Goal: Information Seeking & Learning: Learn about a topic

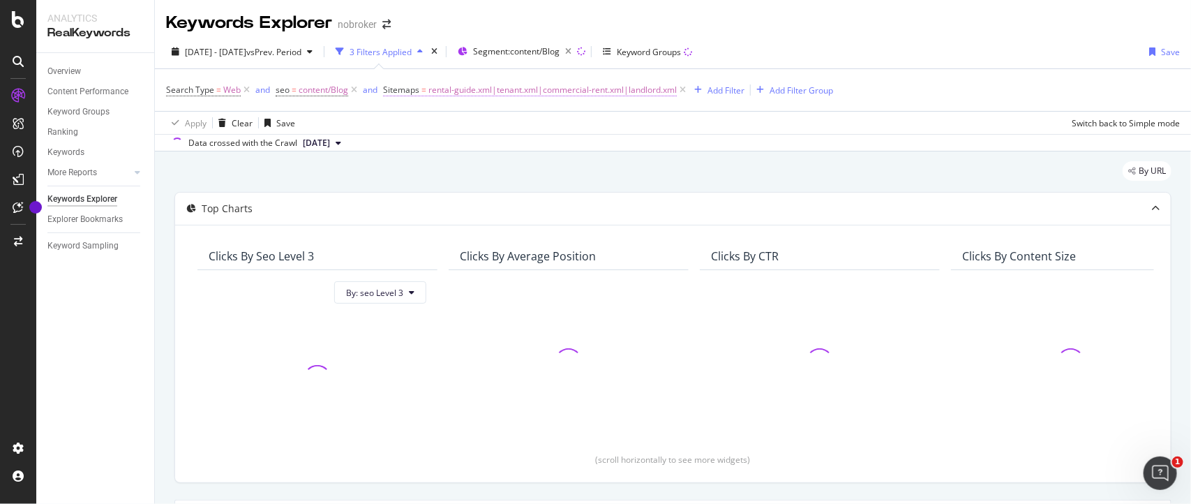
click at [479, 93] on span "rental-guide.xml|tenant.xml|commercial-rent.xml|landlord.xml" at bounding box center [552, 90] width 248 height 20
click at [448, 167] on input "rental-guide.xml|tenant.xml|commercial-rent.xml|landlord.xml" at bounding box center [462, 170] width 132 height 22
paste input "interior-design-tips"
type input "interior-design-tips.xml"
click at [525, 197] on div "button" at bounding box center [517, 199] width 19 height 8
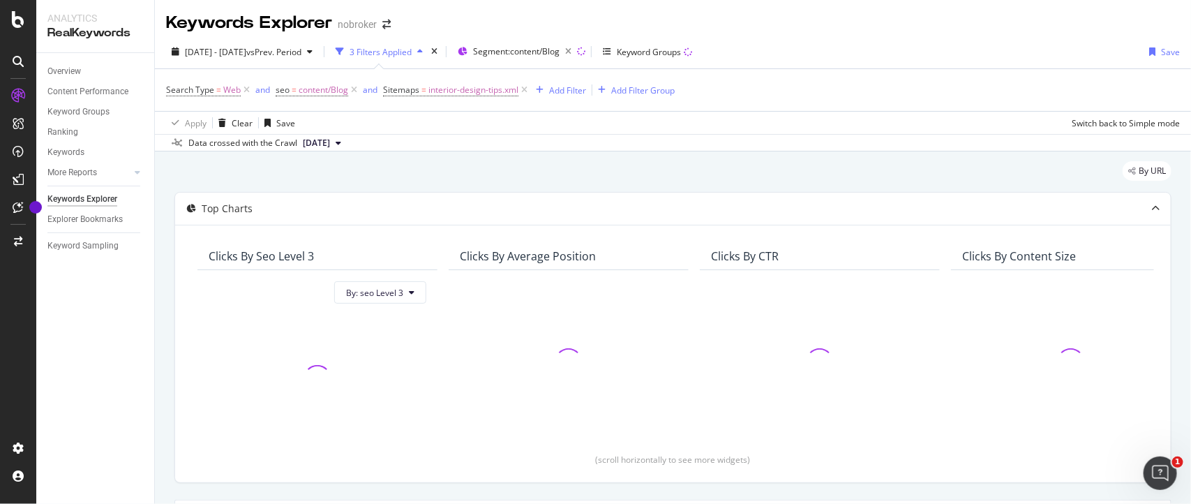
click at [318, 140] on span "[DATE]" at bounding box center [316, 143] width 27 height 13
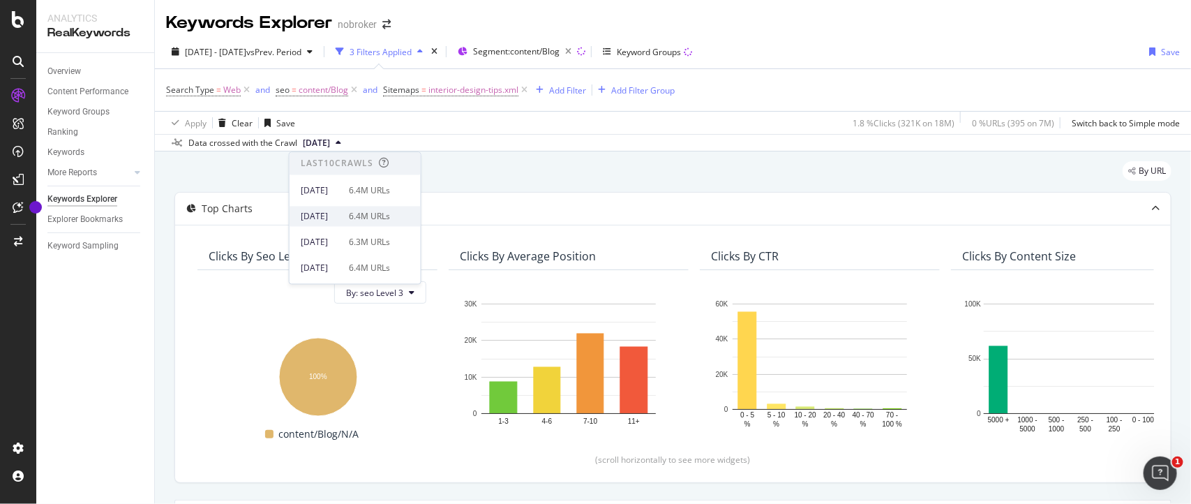
click at [341, 213] on div "[DATE]" at bounding box center [321, 216] width 40 height 13
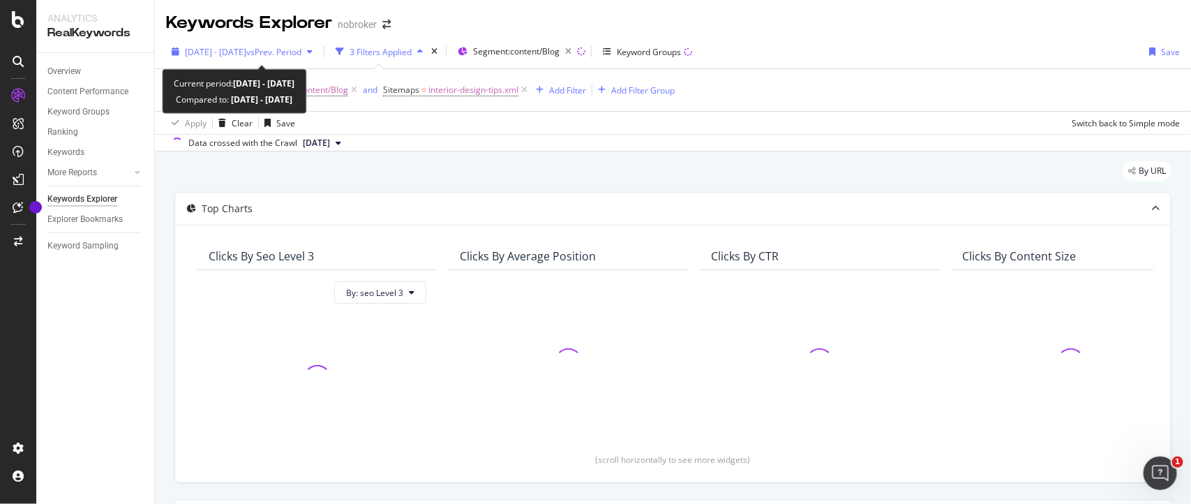
click at [246, 50] on span "[DATE] - [DATE]" at bounding box center [215, 52] width 61 height 12
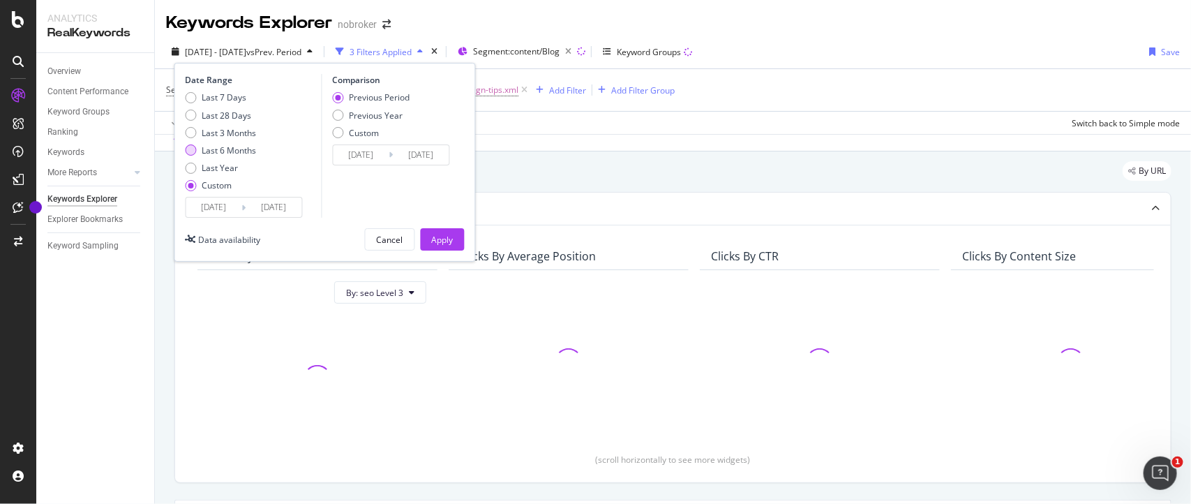
click at [190, 151] on div "Last 6 Months" at bounding box center [191, 149] width 11 height 11
type input "[DATE]"
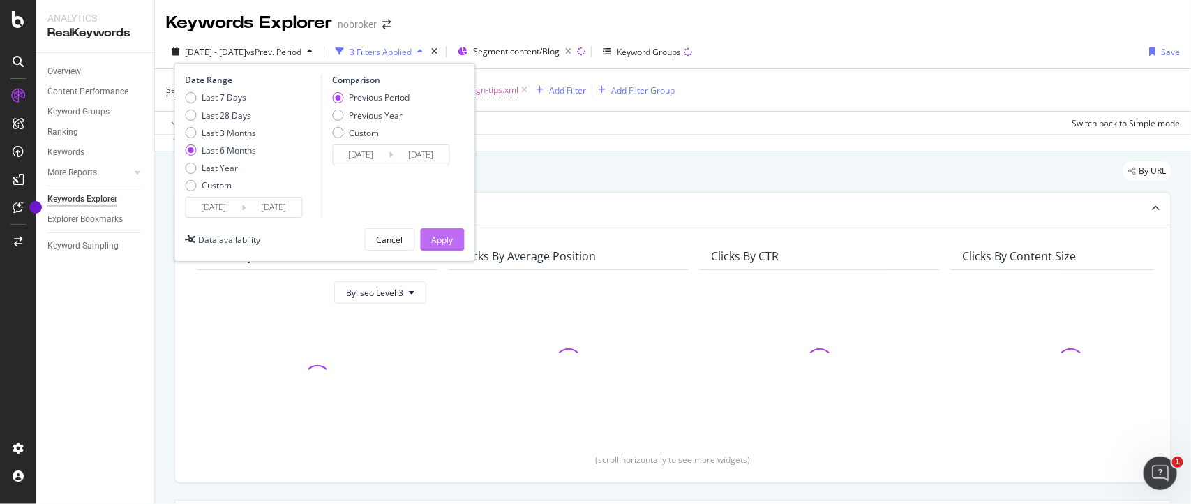
click at [436, 234] on div "Apply" at bounding box center [443, 240] width 22 height 12
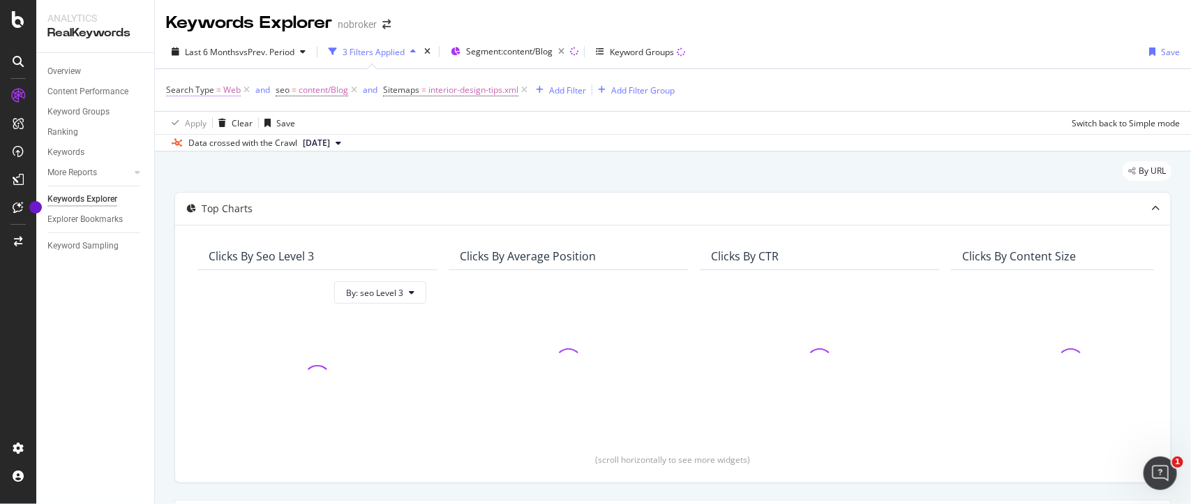
click at [232, 89] on span "Web" at bounding box center [231, 90] width 17 height 20
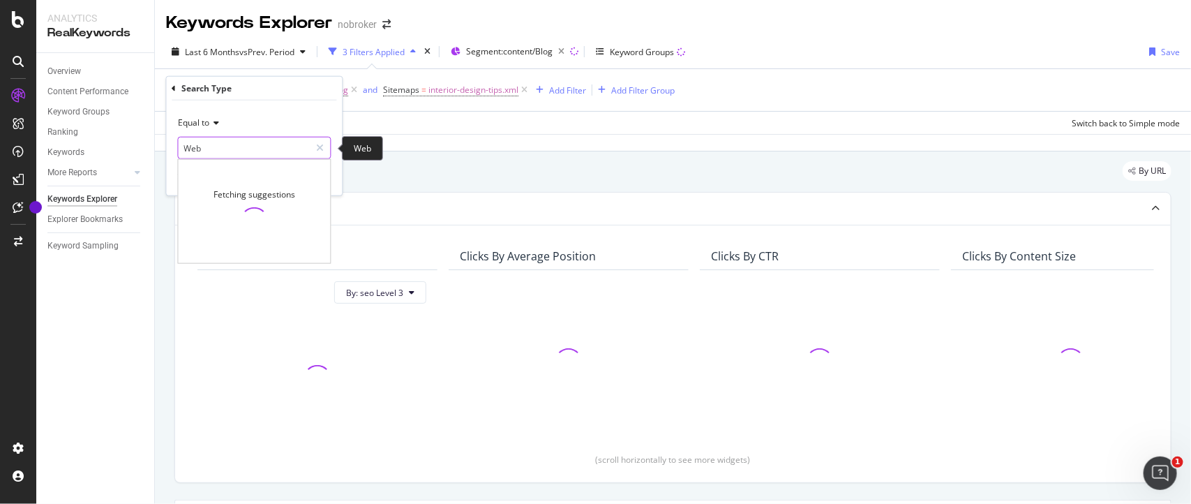
click at [199, 149] on input "Web" at bounding box center [245, 148] width 132 height 22
type input "im"
click at [243, 154] on input "im" at bounding box center [245, 148] width 132 height 22
type input "ima"
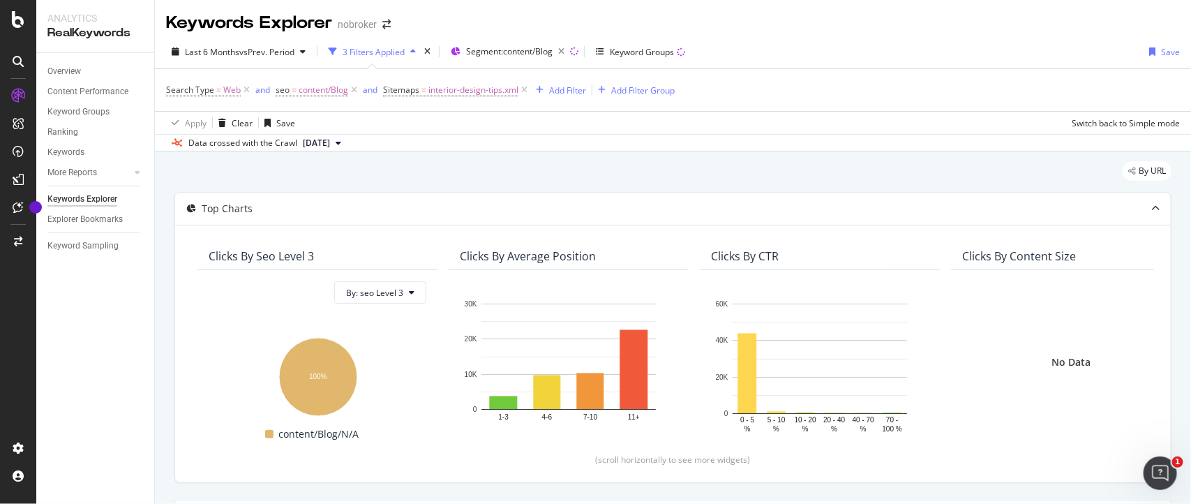
click at [530, 162] on div "By URL" at bounding box center [672, 176] width 997 height 31
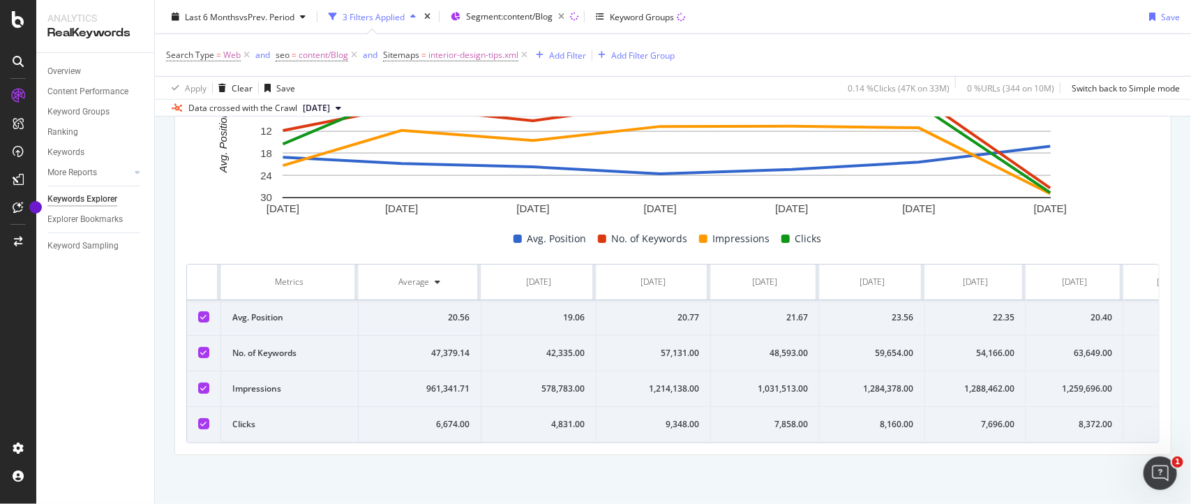
scroll to position [361, 0]
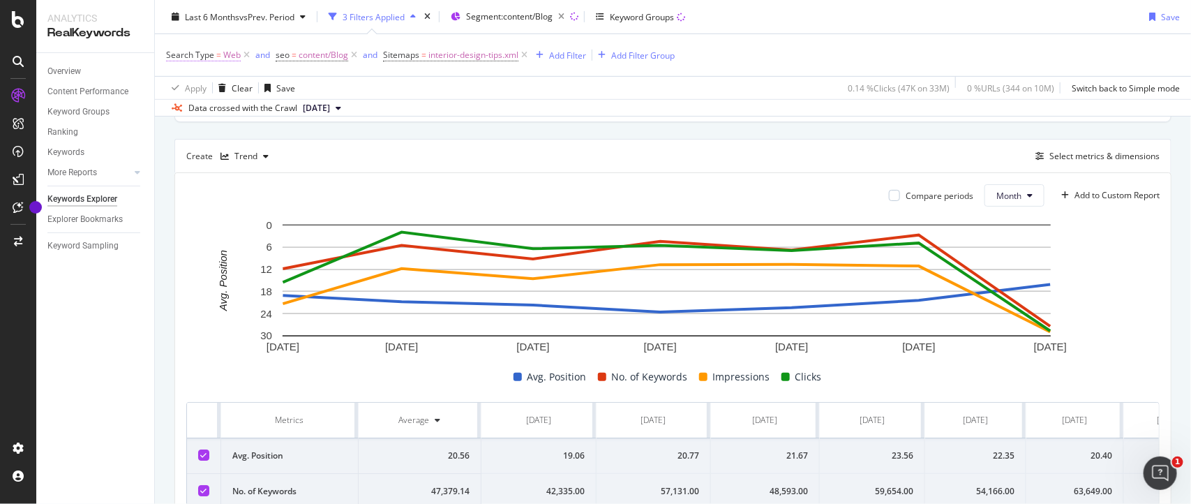
click at [230, 52] on span "Web" at bounding box center [231, 55] width 17 height 20
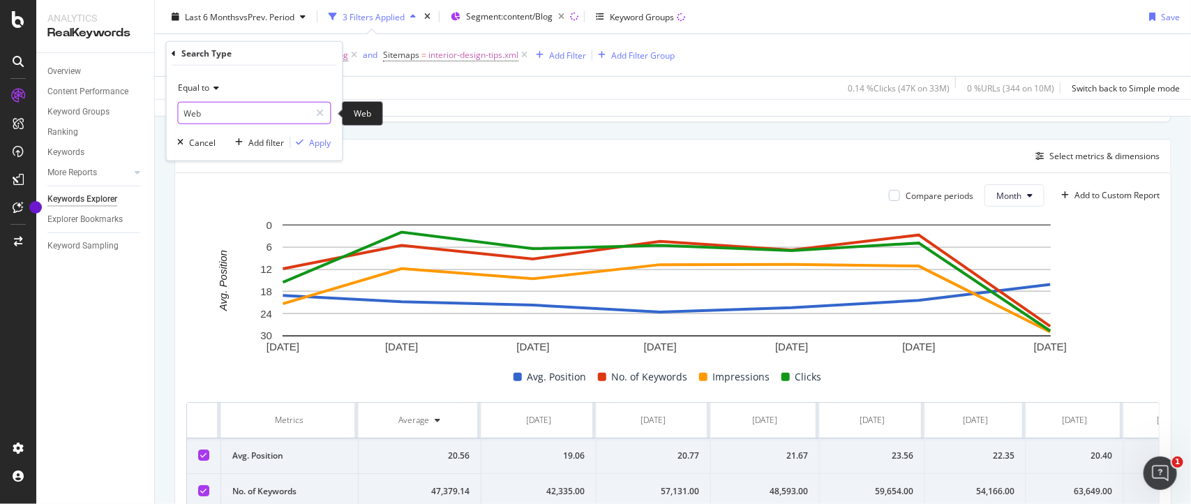
click at [203, 112] on input "Web" at bounding box center [245, 113] width 132 height 22
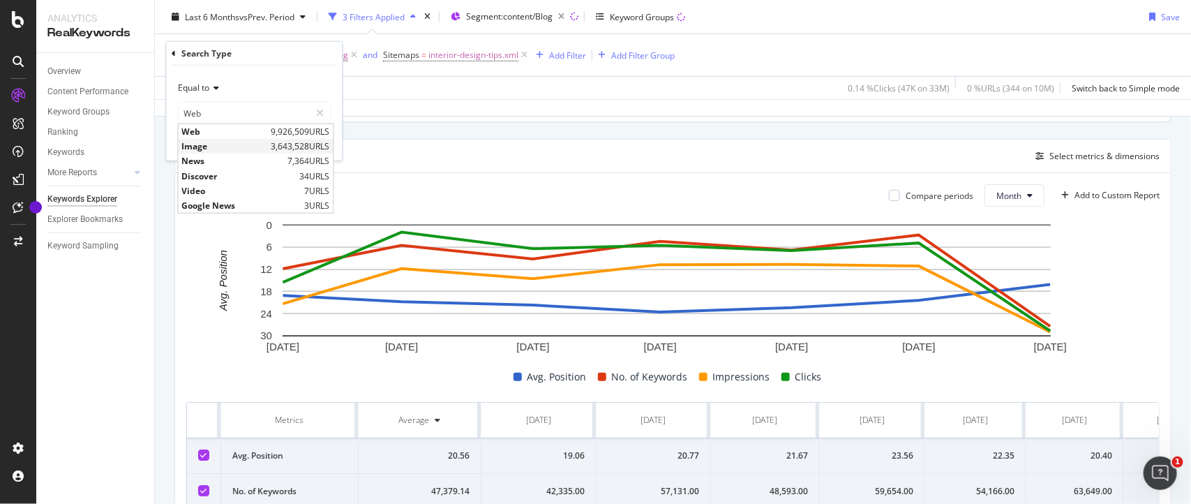
click at [200, 144] on span "Image" at bounding box center [225, 146] width 86 height 12
type input "Image"
click at [311, 142] on div "Apply" at bounding box center [321, 142] width 22 height 12
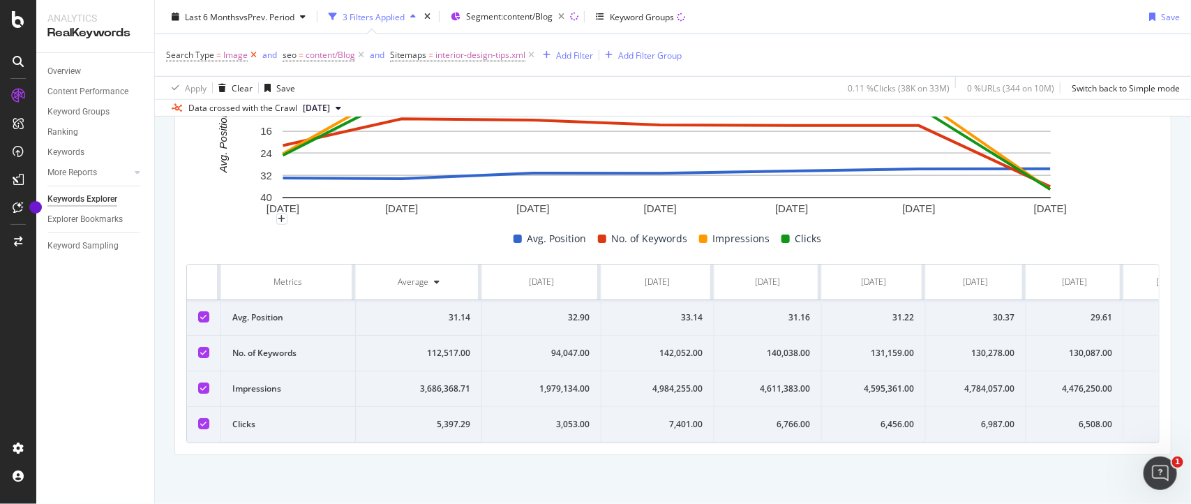
click at [253, 57] on icon at bounding box center [254, 55] width 12 height 14
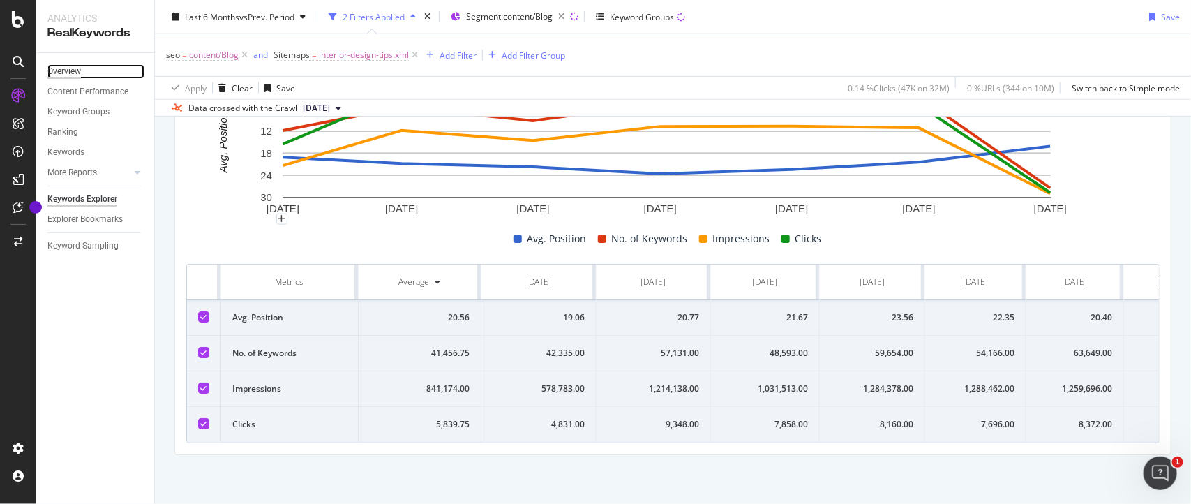
click at [70, 71] on div "Overview" at bounding box center [63, 71] width 33 height 15
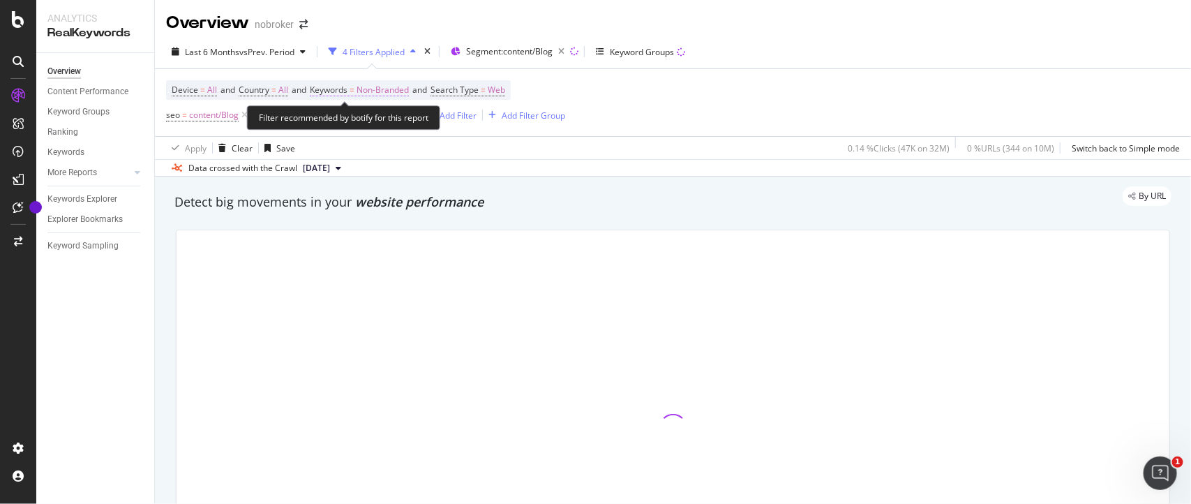
click at [386, 92] on span "Non-Branded" at bounding box center [383, 90] width 52 height 20
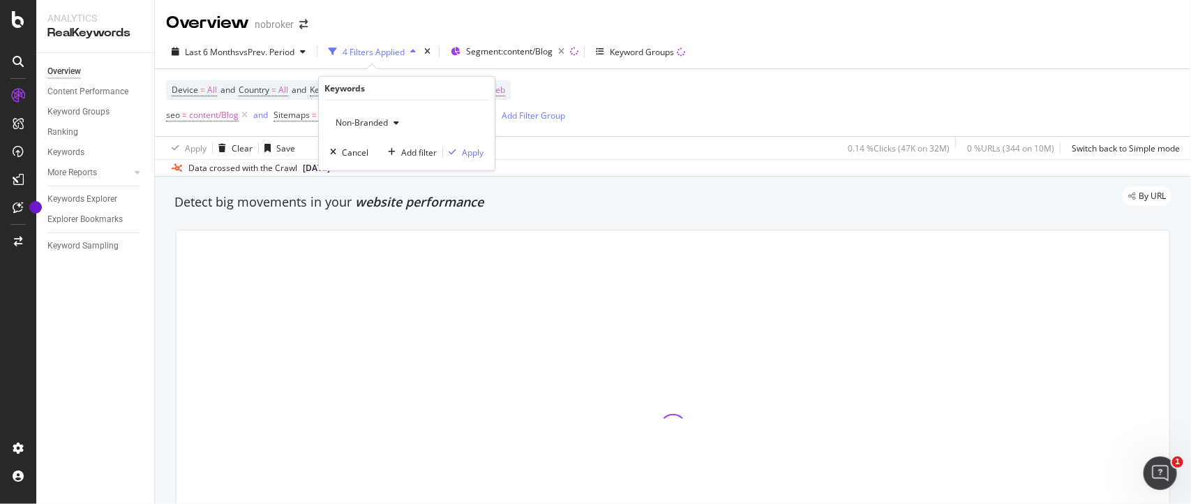
click at [377, 124] on span "Non-Branded" at bounding box center [359, 123] width 58 height 12
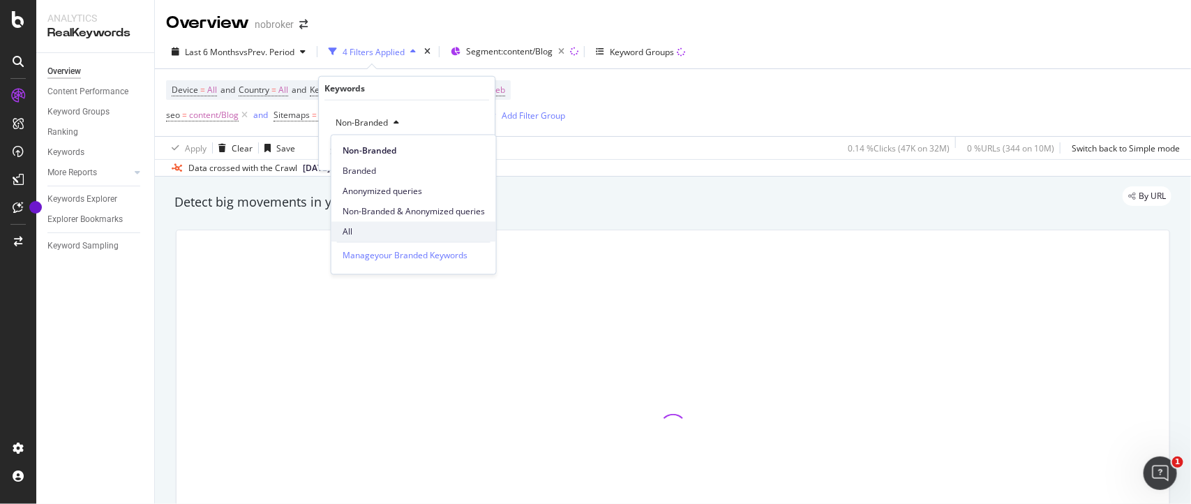
click at [368, 239] on div "All" at bounding box center [413, 232] width 165 height 20
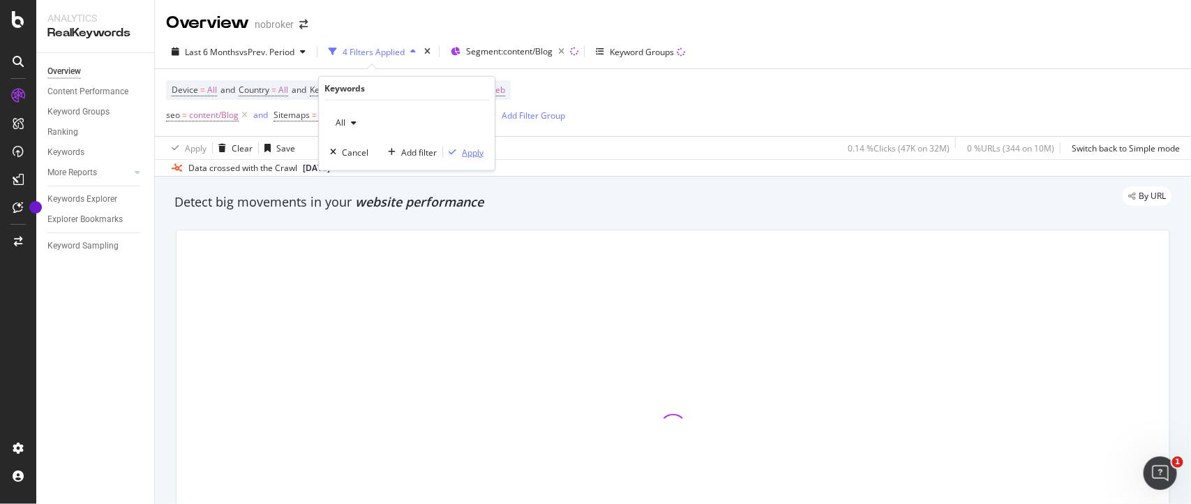
click at [472, 148] on div "Apply" at bounding box center [473, 152] width 22 height 12
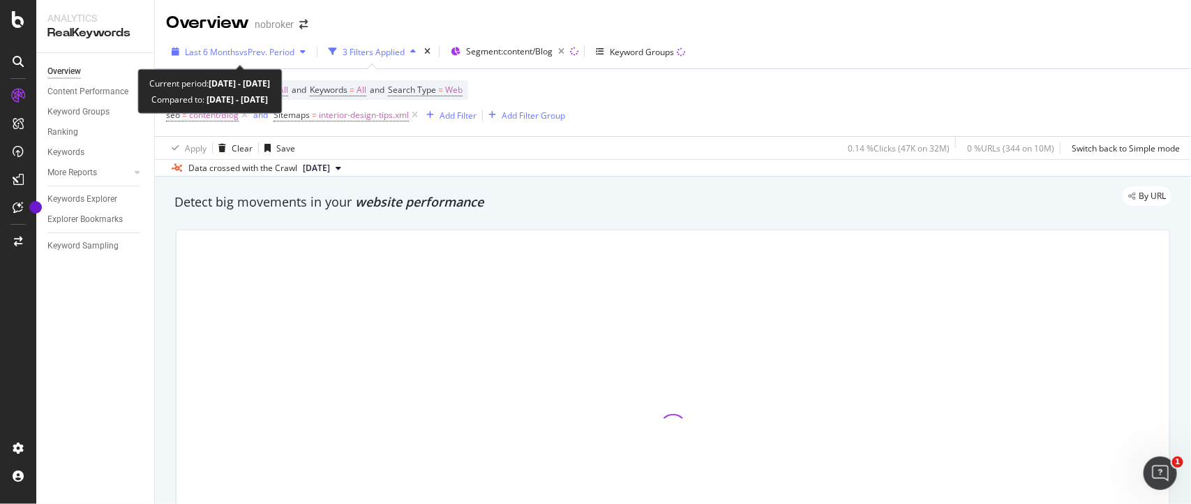
click at [253, 54] on span "vs Prev. Period" at bounding box center [266, 52] width 55 height 12
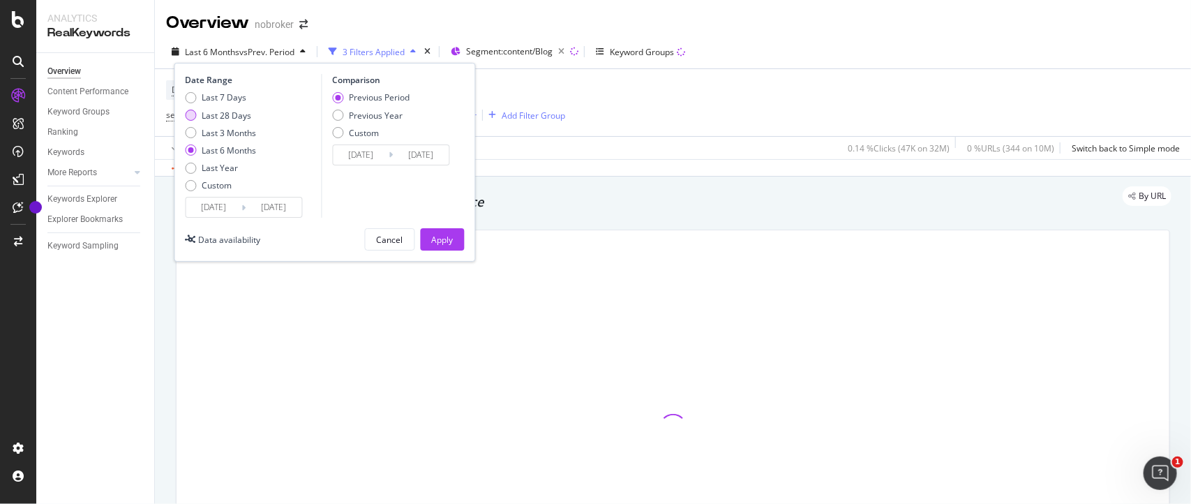
click at [223, 115] on div "Last 28 Days" at bounding box center [227, 116] width 50 height 12
type input "[DATE]"
click at [436, 231] on div "Apply" at bounding box center [443, 239] width 22 height 21
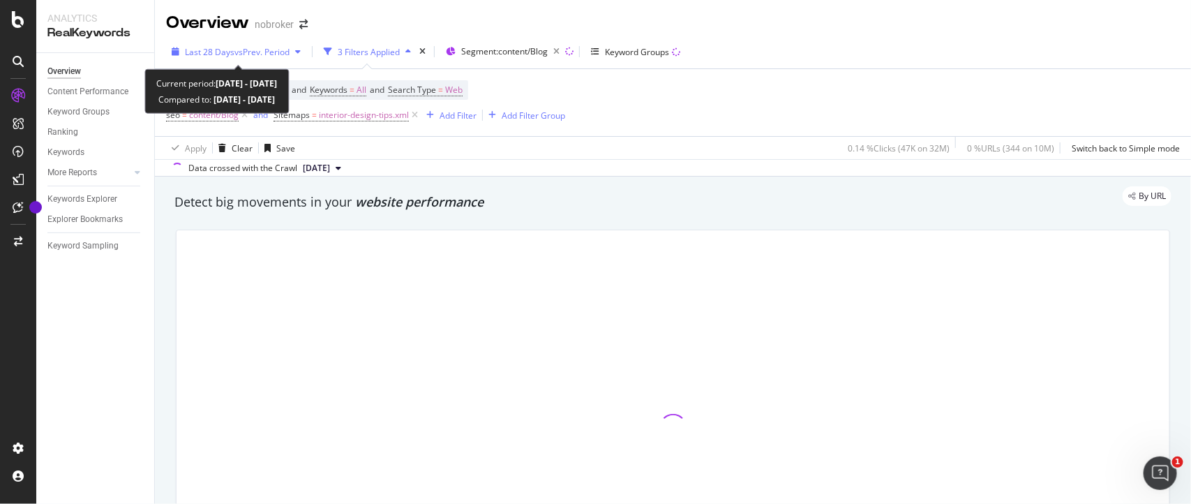
click at [246, 57] on span "vs Prev. Period" at bounding box center [261, 52] width 55 height 12
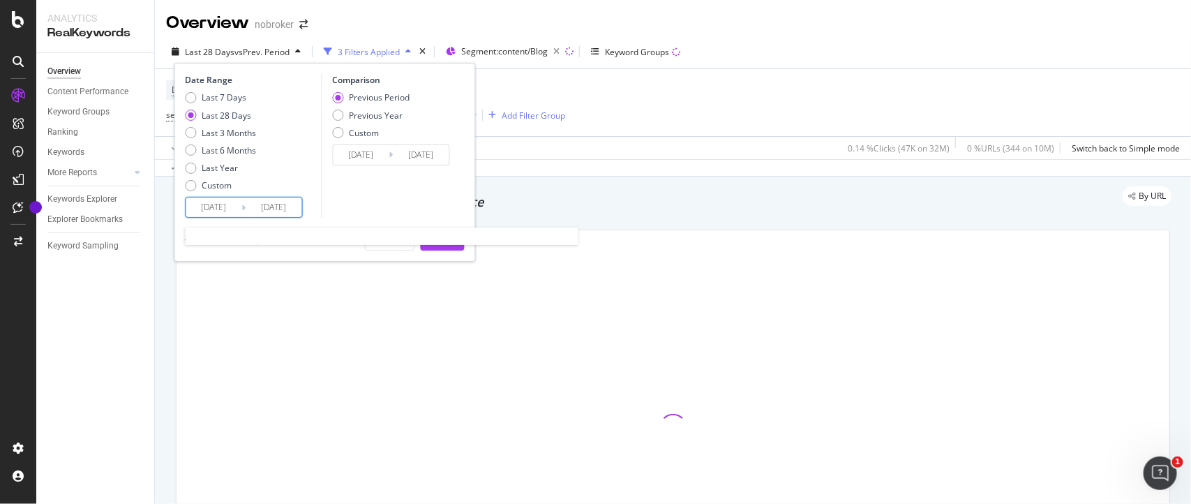
click at [236, 204] on input "[DATE]" at bounding box center [214, 207] width 56 height 20
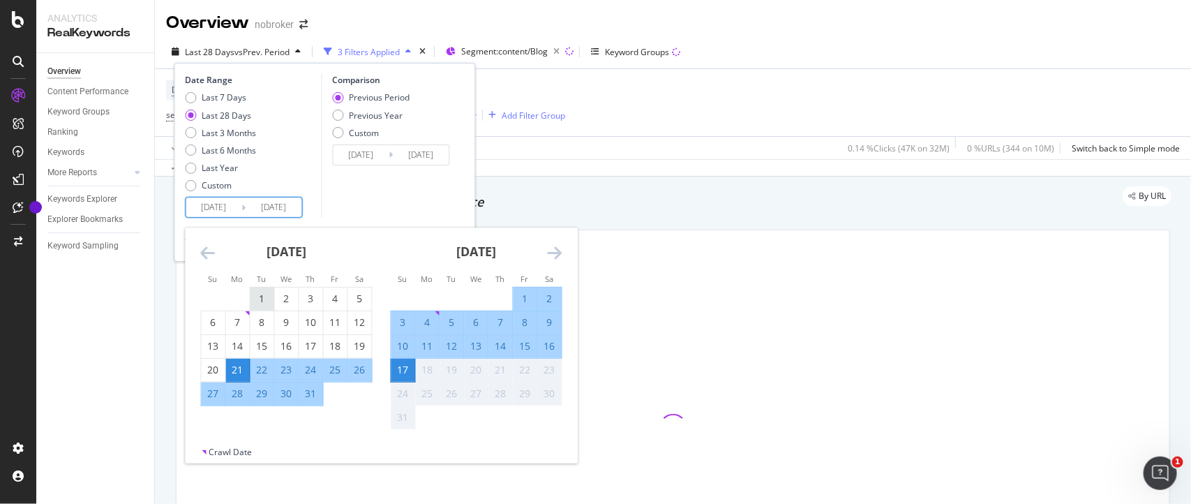
click at [264, 292] on div "1" at bounding box center [263, 299] width 24 height 14
type input "[DATE]"
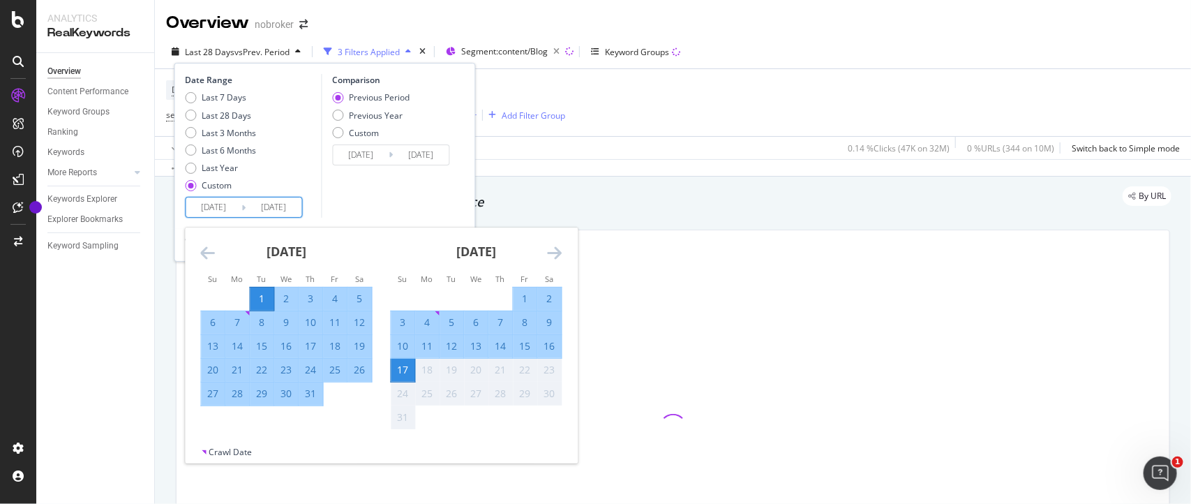
click at [307, 393] on div "31" at bounding box center [311, 394] width 24 height 14
type input "[DATE]"
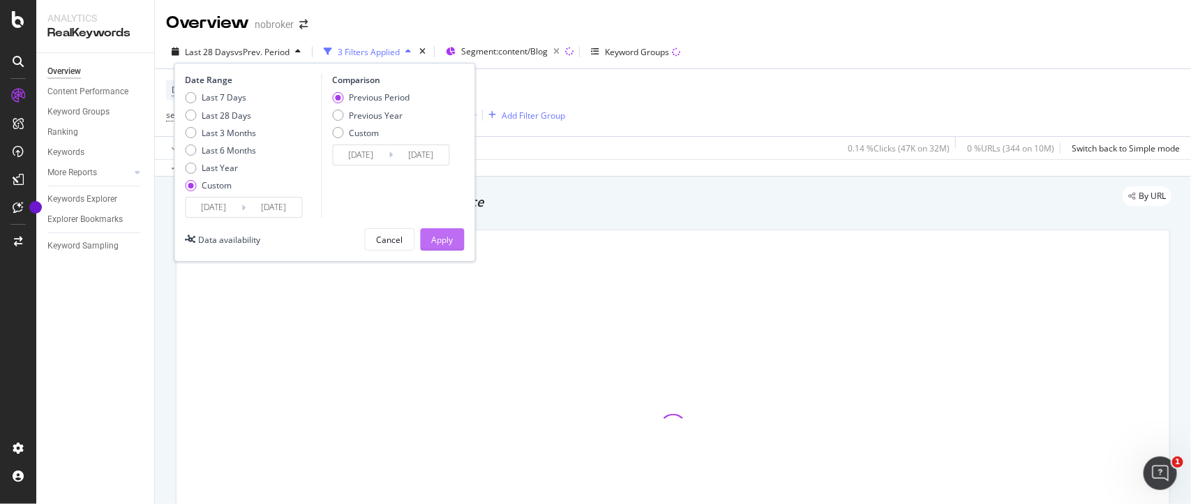
click at [451, 239] on div "Apply" at bounding box center [443, 240] width 22 height 12
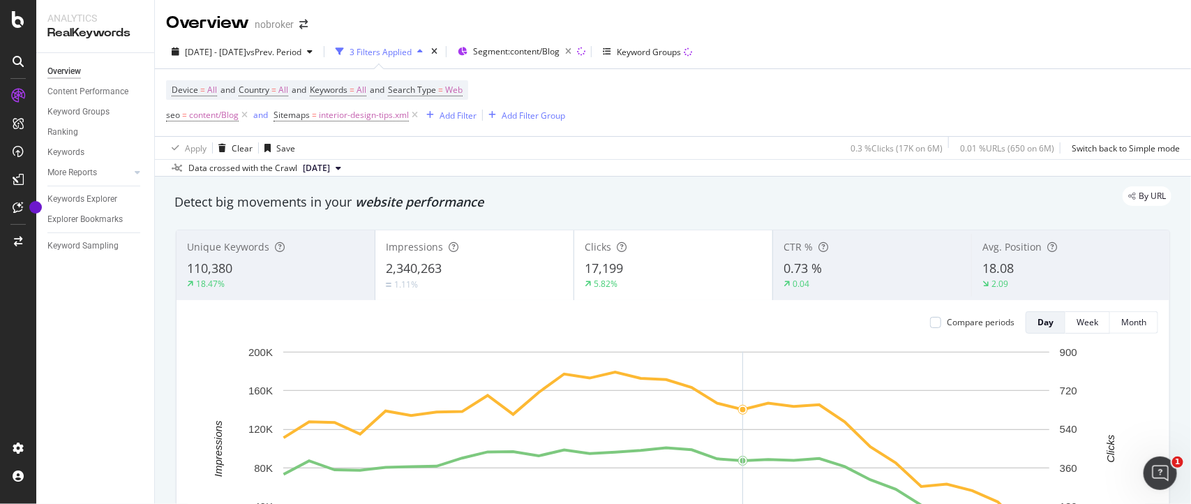
scroll to position [635, 0]
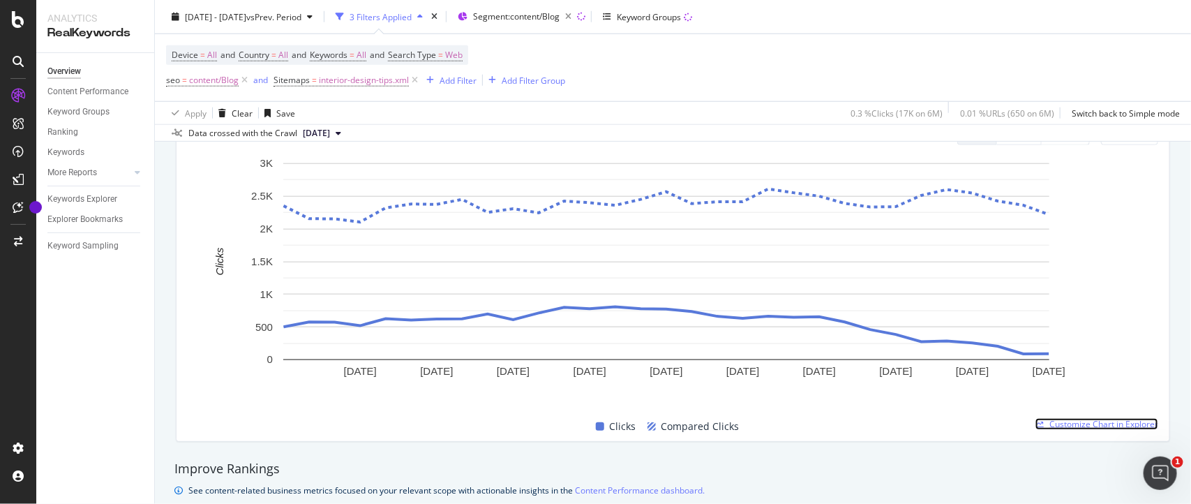
click at [1049, 423] on span "Customize Chart in Explorer" at bounding box center [1103, 424] width 109 height 12
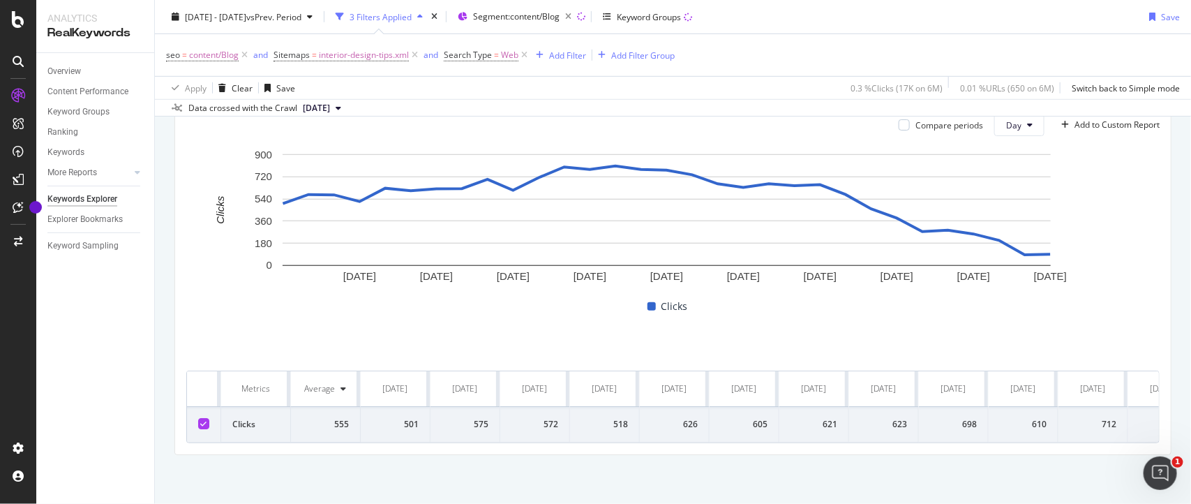
scroll to position [417, 0]
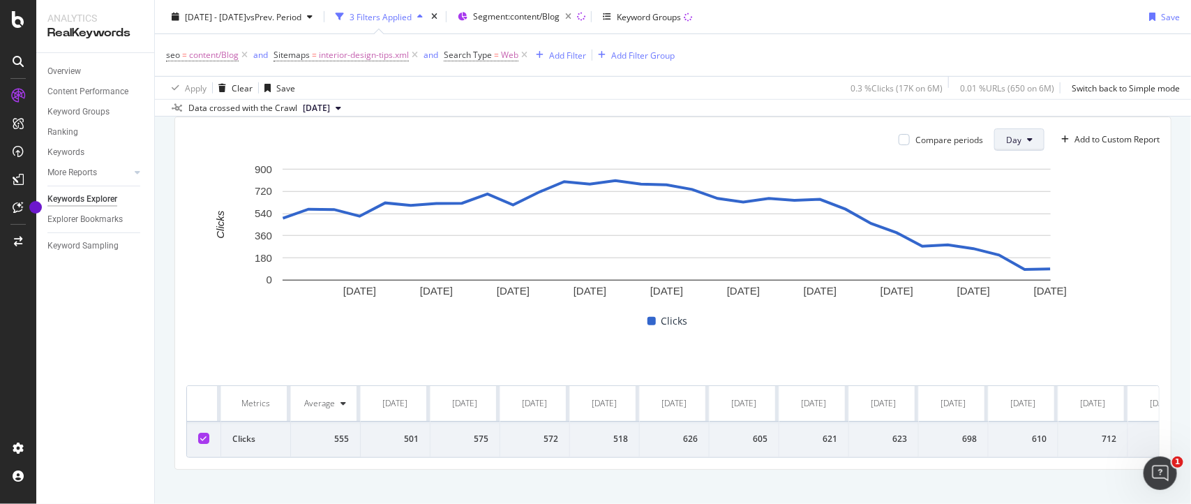
click at [1008, 142] on button "Day" at bounding box center [1019, 139] width 50 height 22
click at [1005, 210] on div "Month" at bounding box center [1004, 220] width 47 height 20
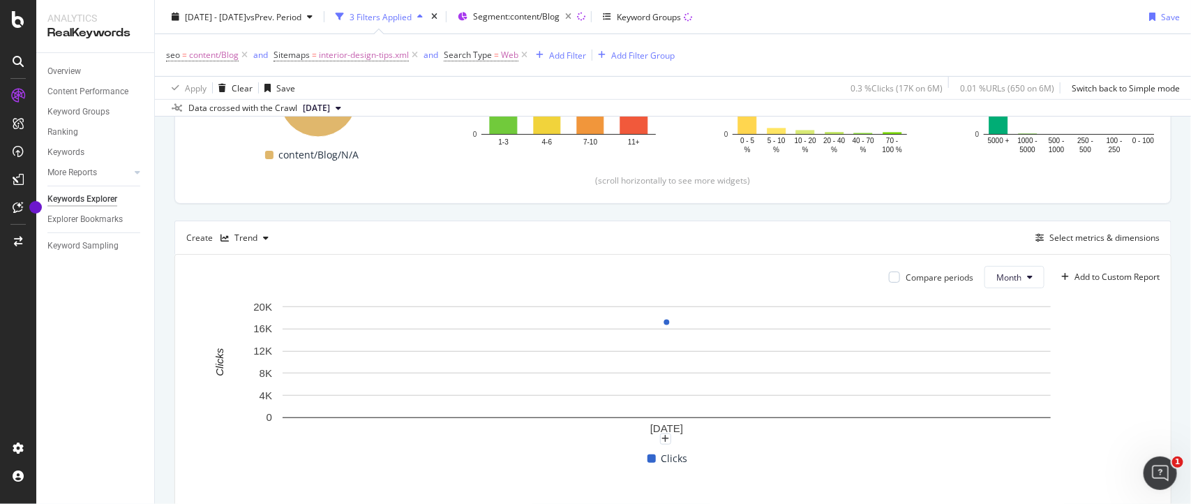
scroll to position [218, 0]
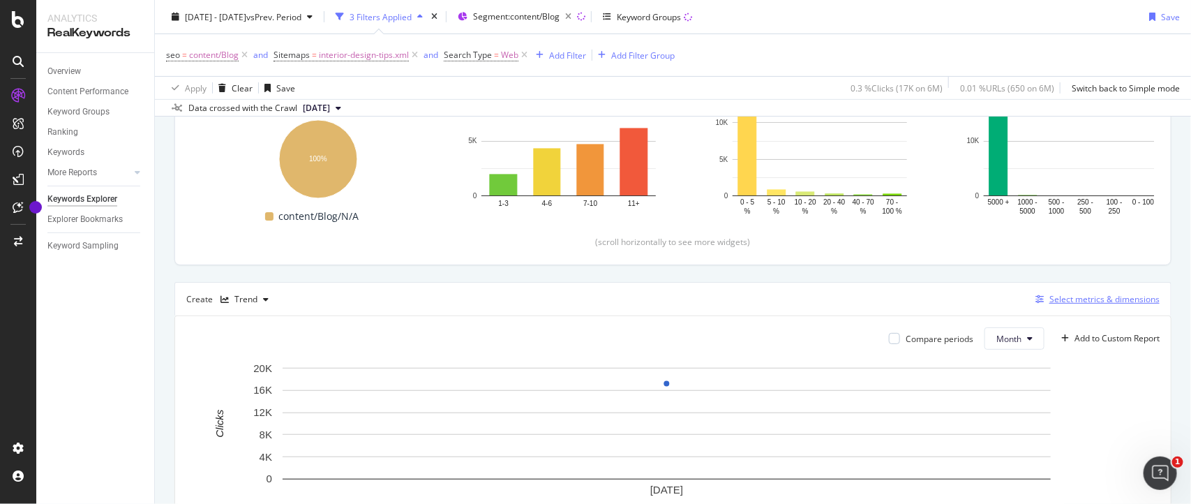
click at [1072, 302] on div "Select metrics & dimensions" at bounding box center [1104, 299] width 110 height 12
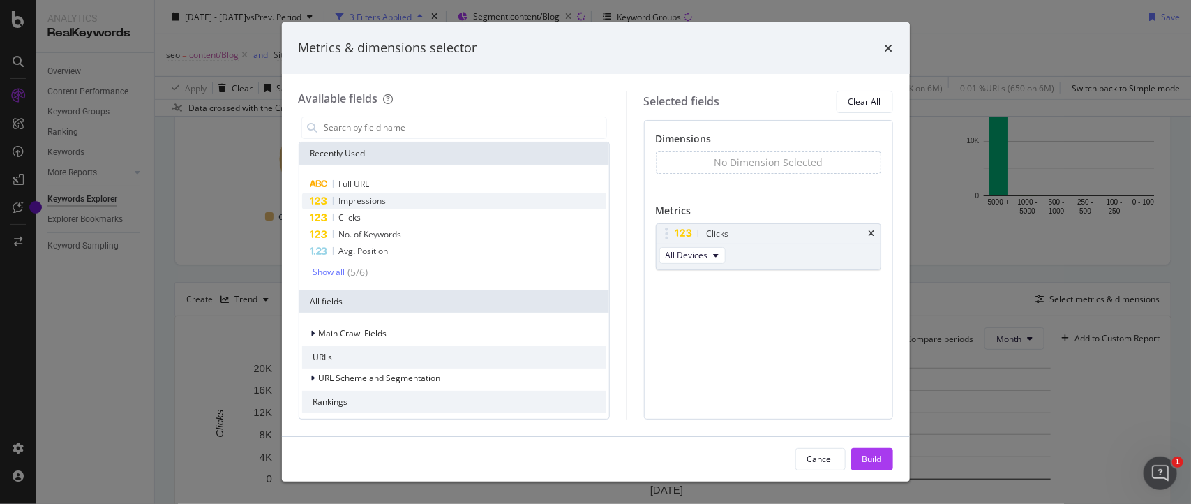
click at [395, 201] on div "Impressions" at bounding box center [454, 201] width 304 height 17
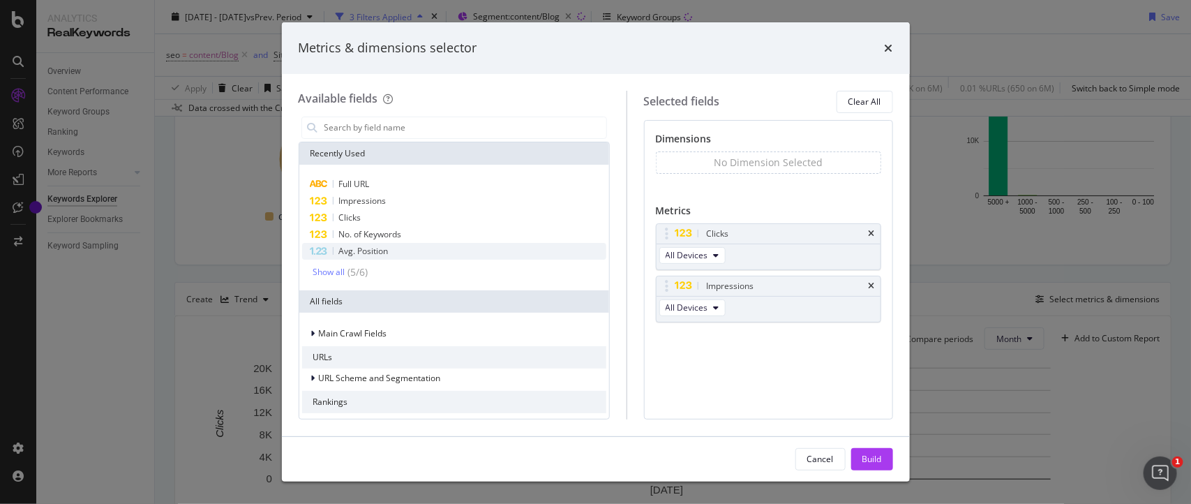
click at [361, 252] on span "Avg. Position" at bounding box center [364, 251] width 50 height 12
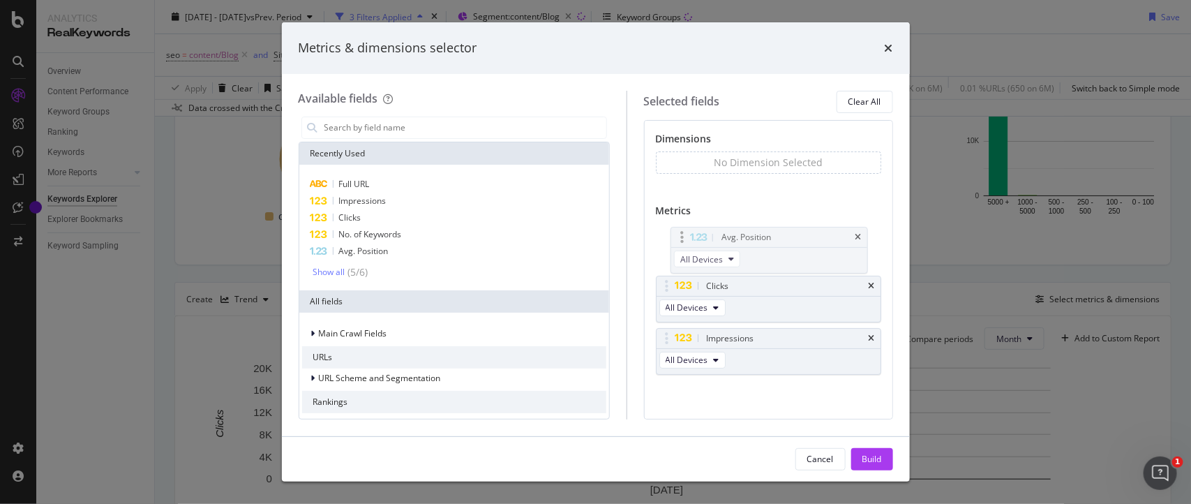
drag, startPoint x: 685, startPoint y: 341, endPoint x: 685, endPoint y: 239, distance: 101.9
click at [685, 239] on body "Analytics RealKeywords Overview Content Performance Keyword Groups Ranking Keyw…" at bounding box center [595, 252] width 1191 height 504
click at [364, 236] on span "No. of Keywords" at bounding box center [370, 234] width 63 height 12
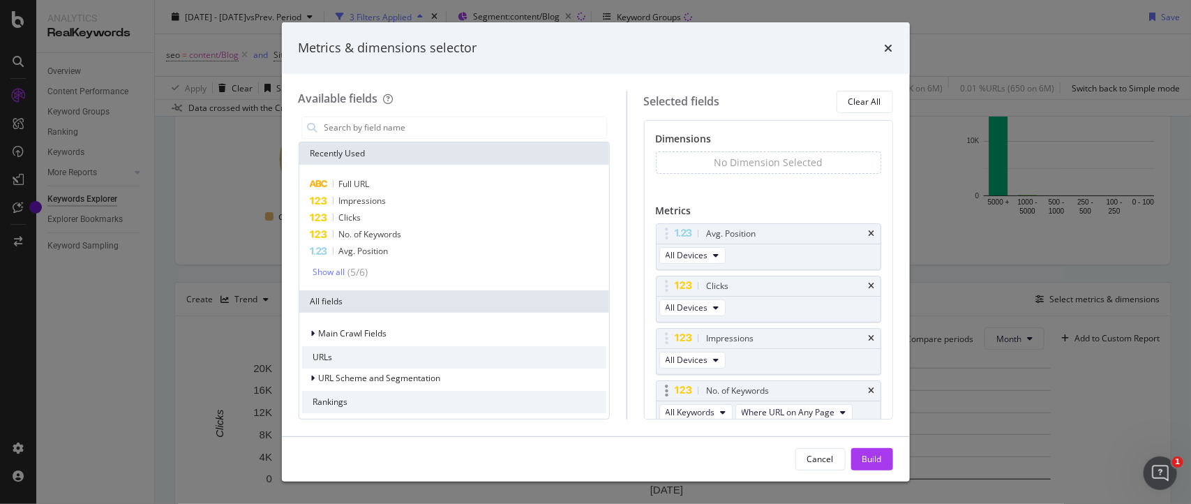
scroll to position [29, 0]
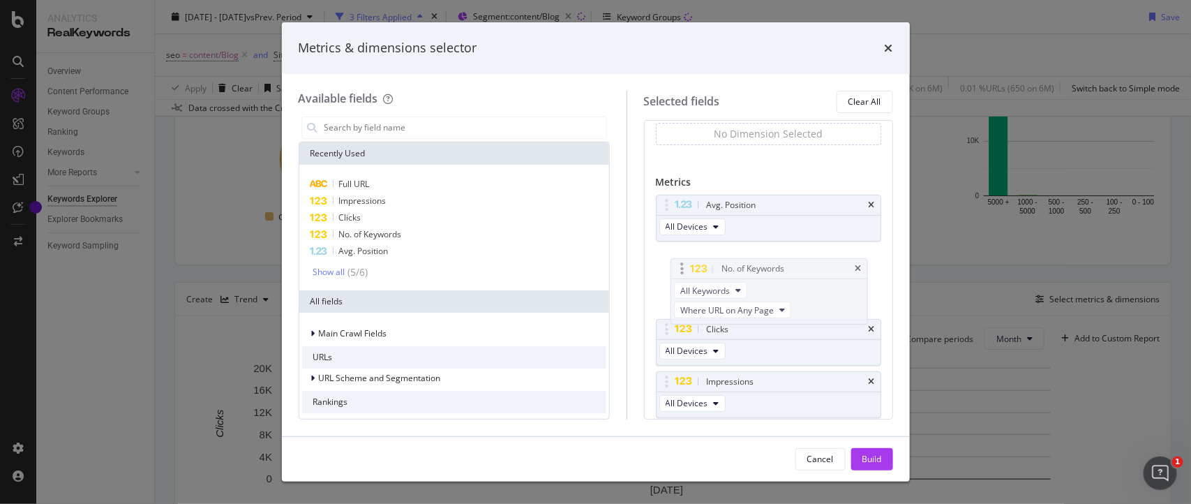
drag, startPoint x: 682, startPoint y: 364, endPoint x: 682, endPoint y: 270, distance: 94.2
click at [682, 270] on body "Analytics RealKeywords Overview Content Performance Keyword Groups Ranking Keyw…" at bounding box center [595, 252] width 1191 height 504
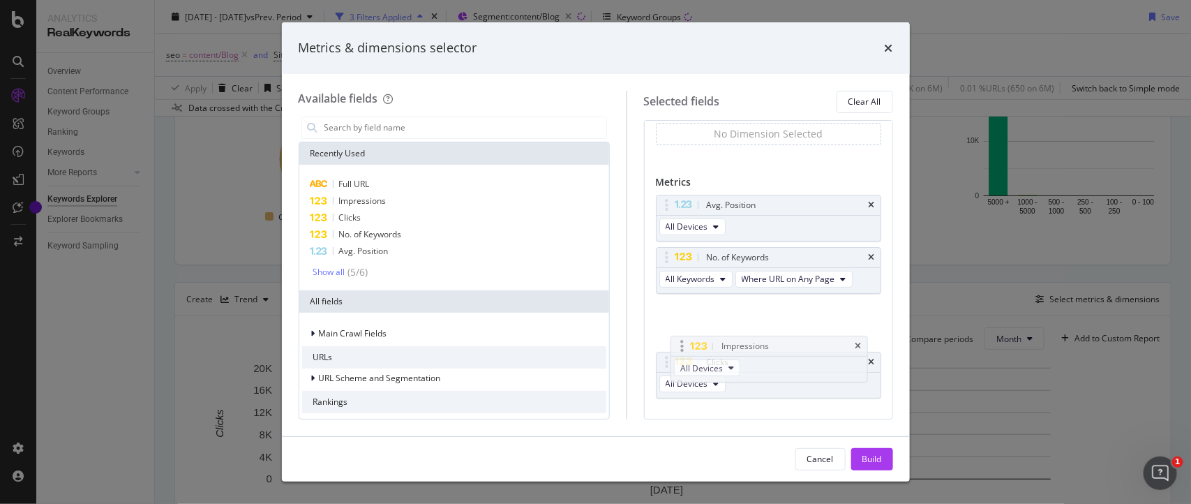
drag, startPoint x: 679, startPoint y: 384, endPoint x: 679, endPoint y: 344, distance: 39.8
click at [679, 344] on body "Analytics RealKeywords Overview Content Performance Keyword Groups Ranking Keyw…" at bounding box center [595, 252] width 1191 height 504
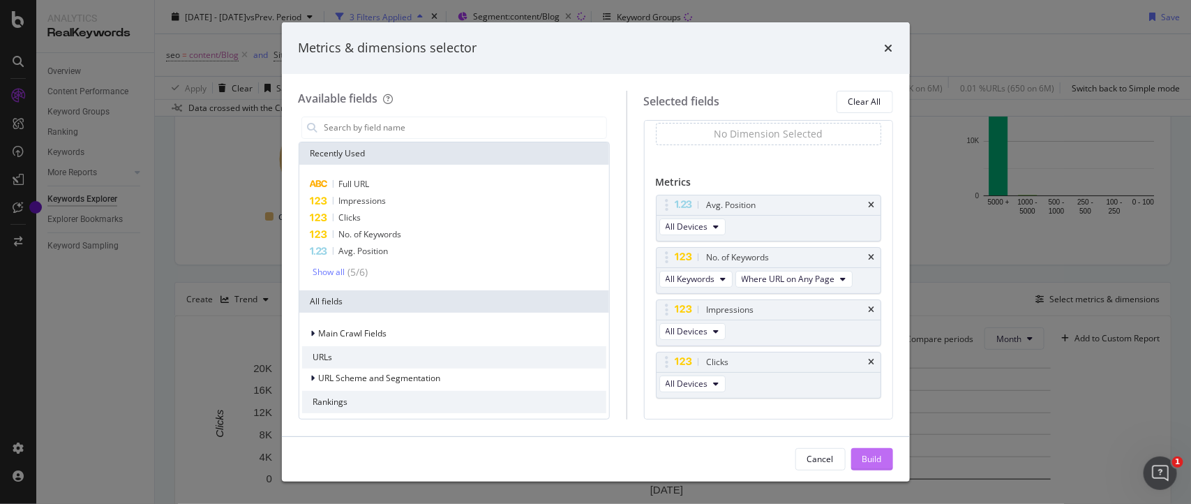
click at [869, 461] on div "Build" at bounding box center [872, 459] width 20 height 12
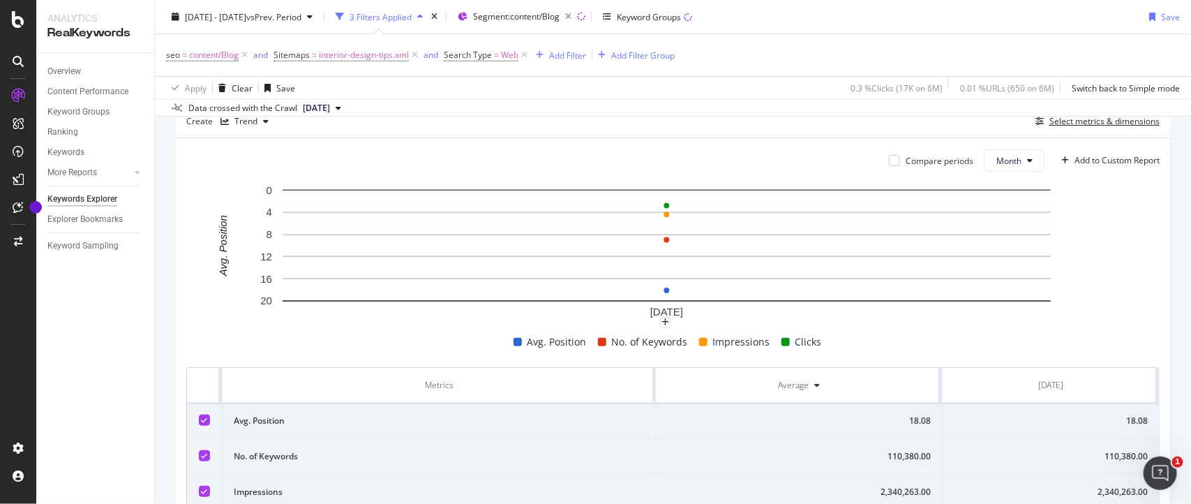
scroll to position [501, 0]
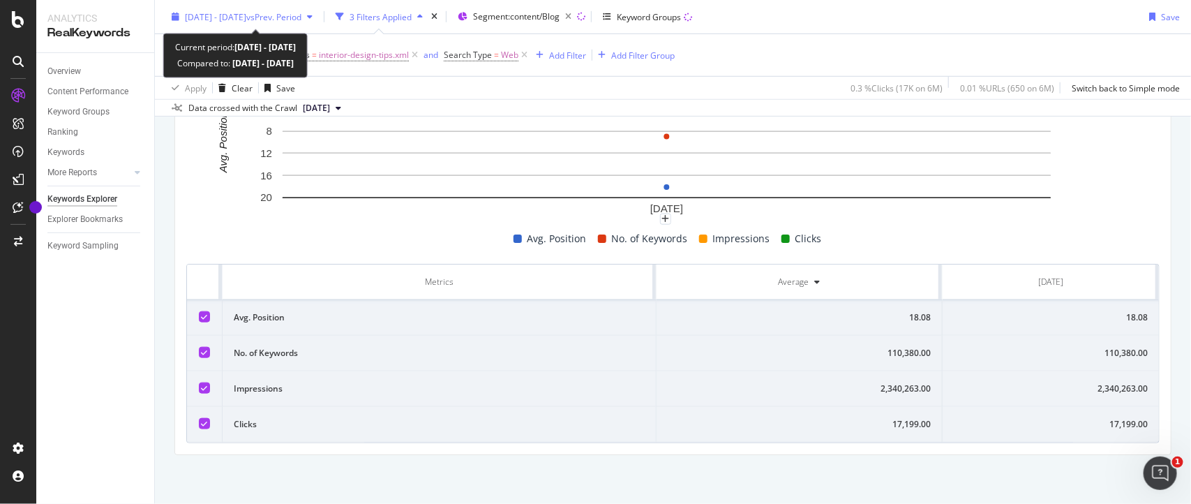
click at [249, 22] on div "[DATE] - [DATE] vs Prev. Period" at bounding box center [243, 16] width 117 height 12
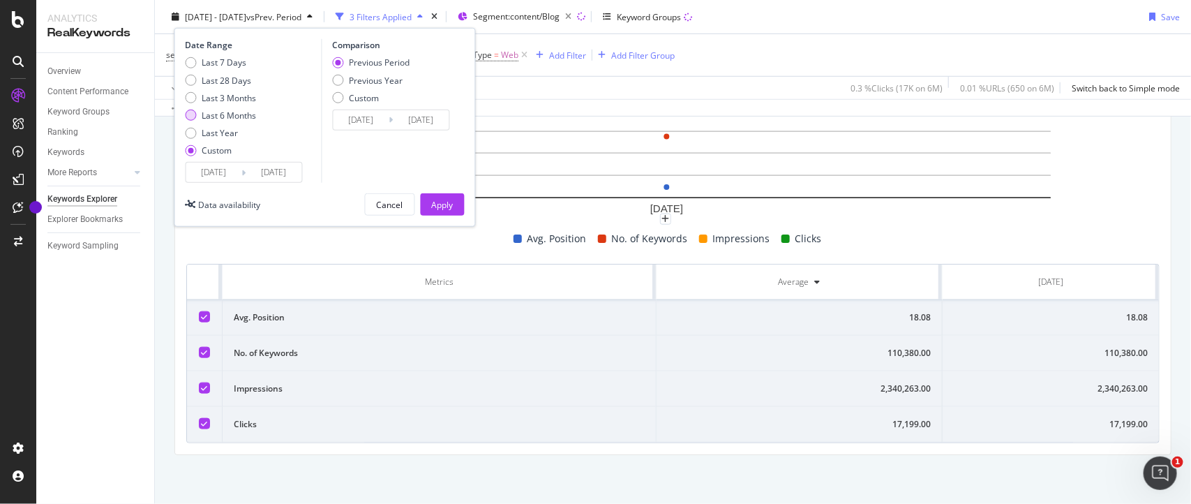
click at [214, 117] on div "Last 6 Months" at bounding box center [229, 116] width 54 height 12
type input "[DATE]"
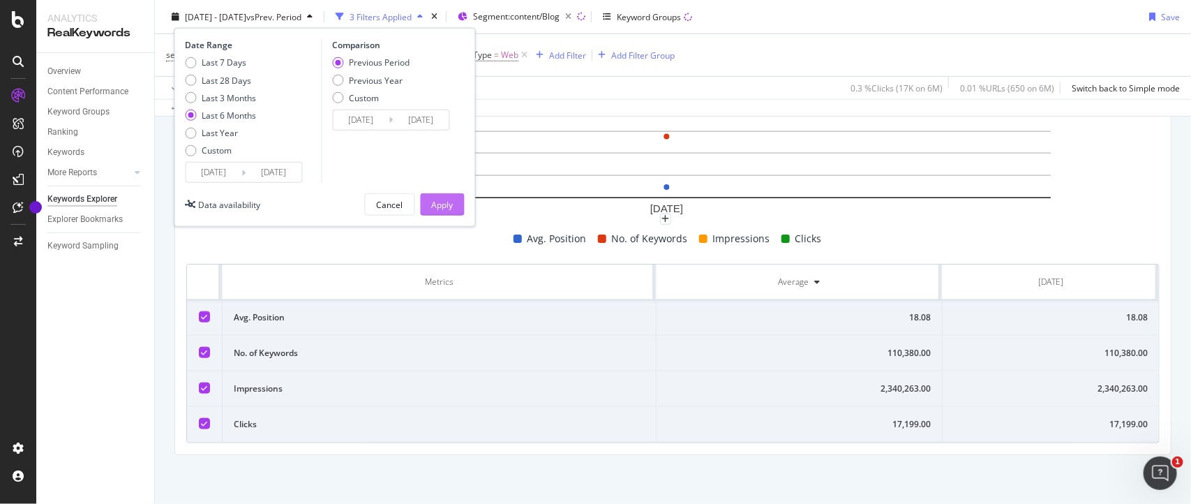
click at [433, 207] on div "Apply" at bounding box center [443, 204] width 22 height 12
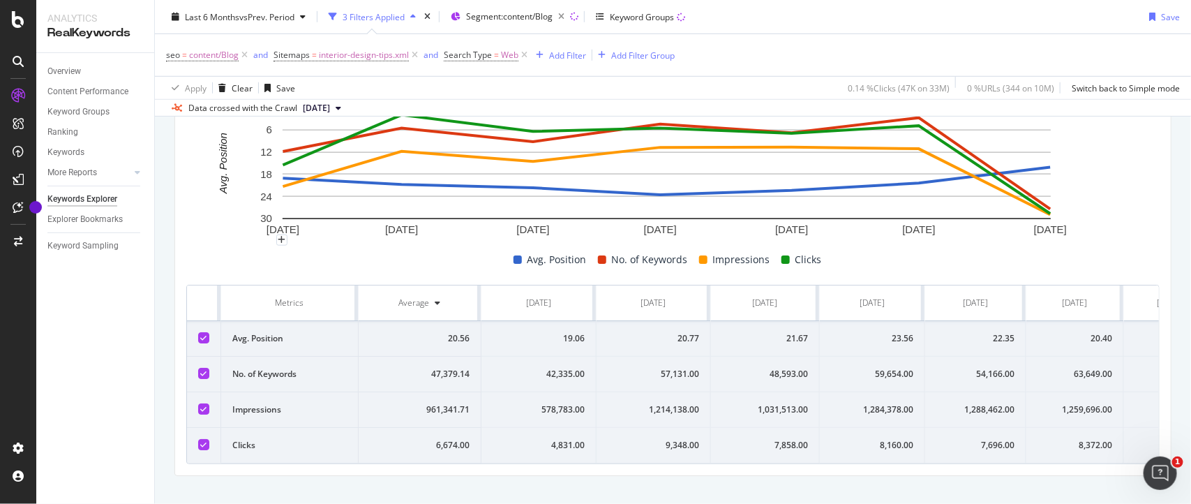
click at [315, 110] on span "[DATE]" at bounding box center [316, 108] width 27 height 13
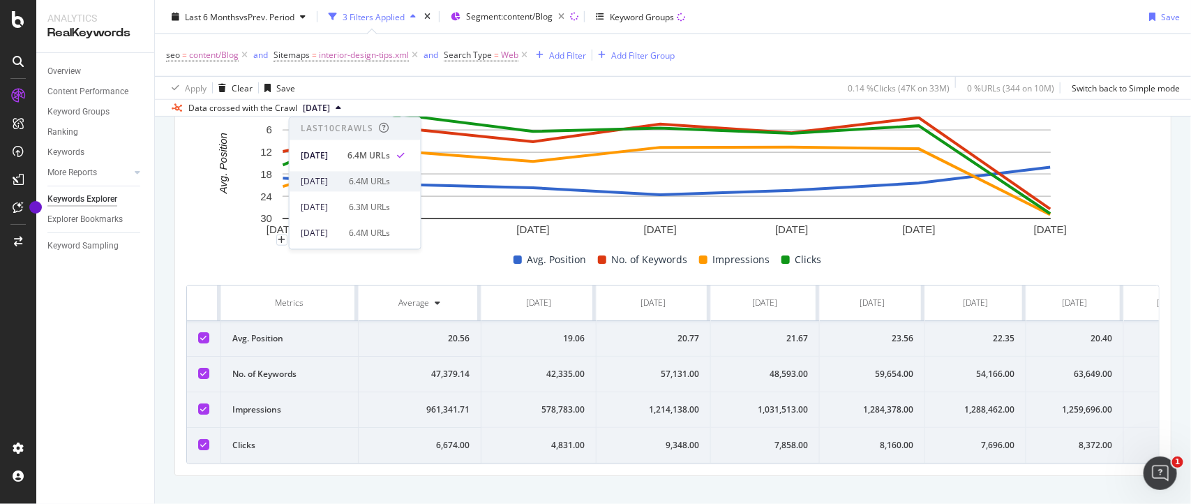
click at [315, 179] on div "[DATE]" at bounding box center [321, 181] width 40 height 13
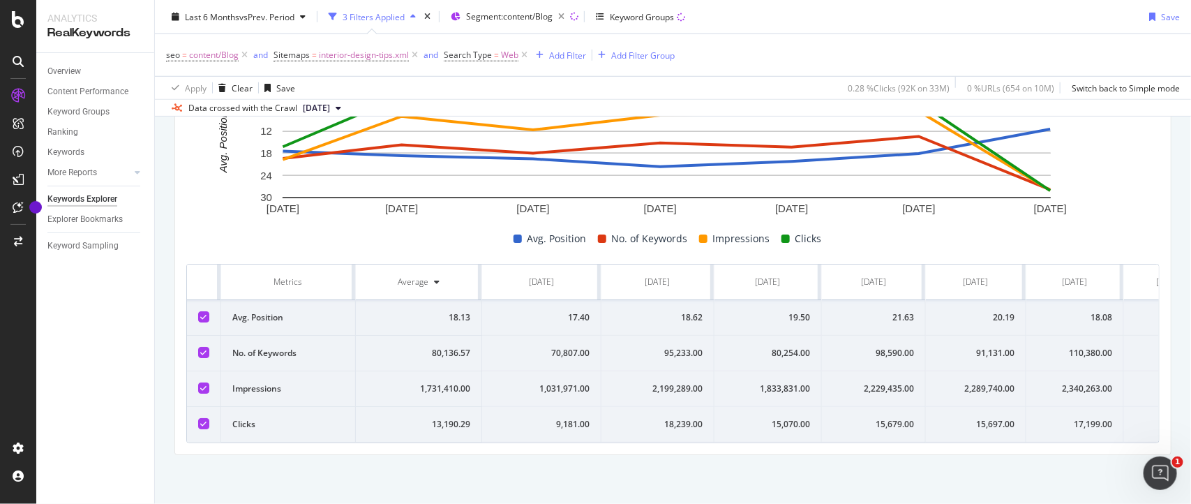
scroll to position [0, 68]
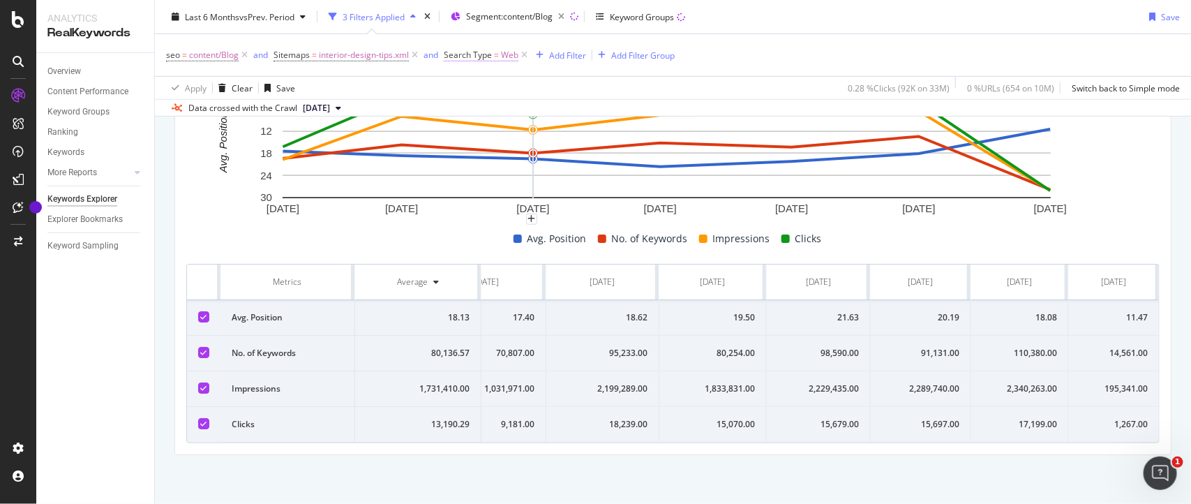
click at [507, 56] on span "Web" at bounding box center [509, 55] width 17 height 20
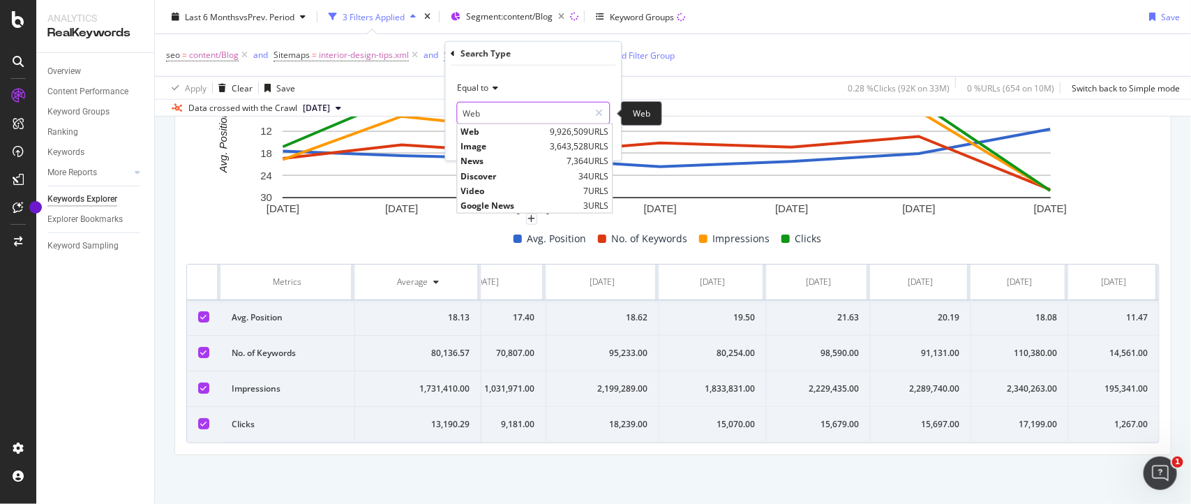
click at [487, 121] on input "Web" at bounding box center [524, 113] width 132 height 22
click at [483, 151] on span "Image" at bounding box center [504, 146] width 86 height 12
type input "Image"
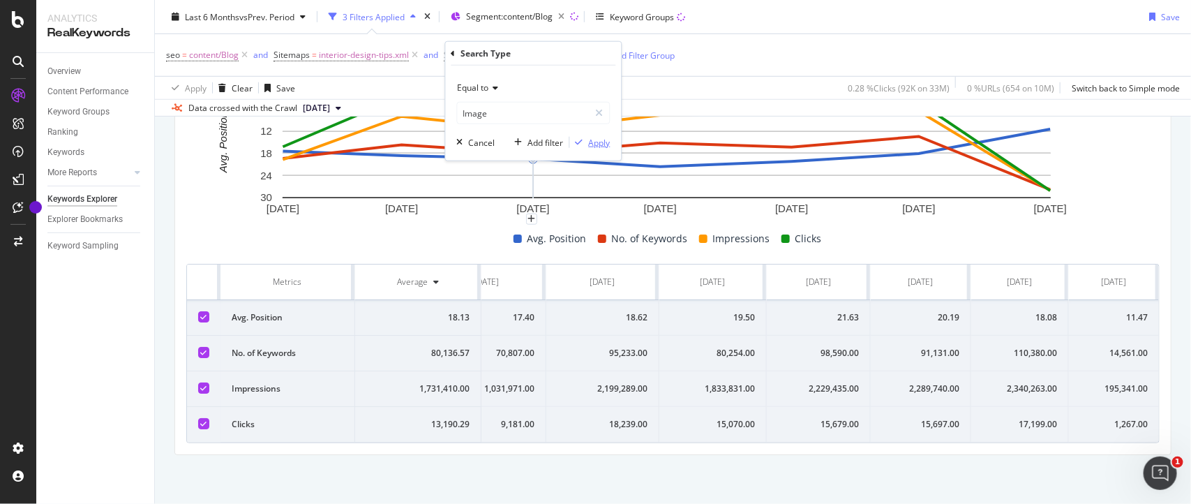
click at [589, 144] on div "Apply" at bounding box center [600, 142] width 22 height 12
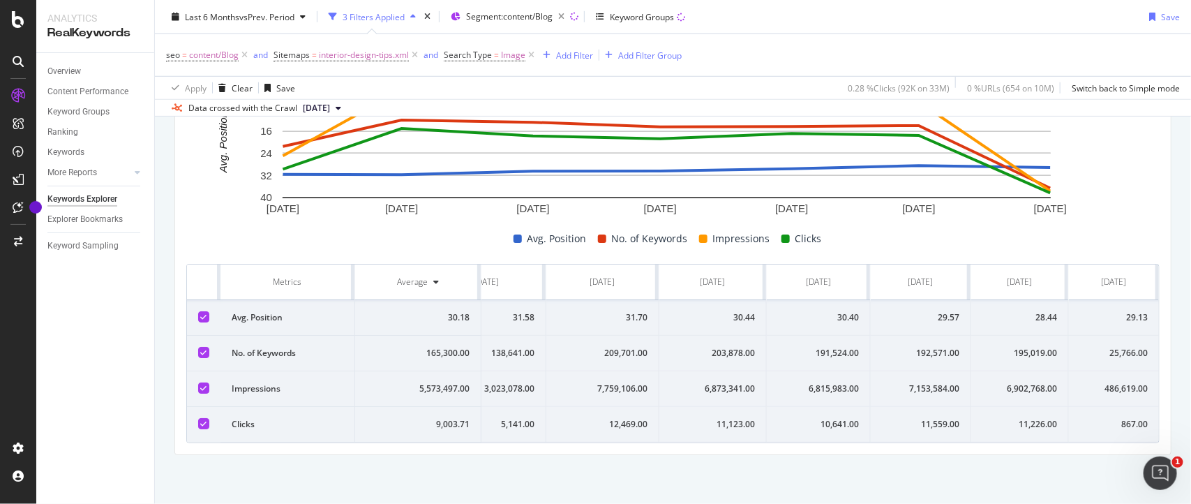
scroll to position [505, 0]
click at [1098, 418] on div "867.00" at bounding box center [1114, 424] width 68 height 13
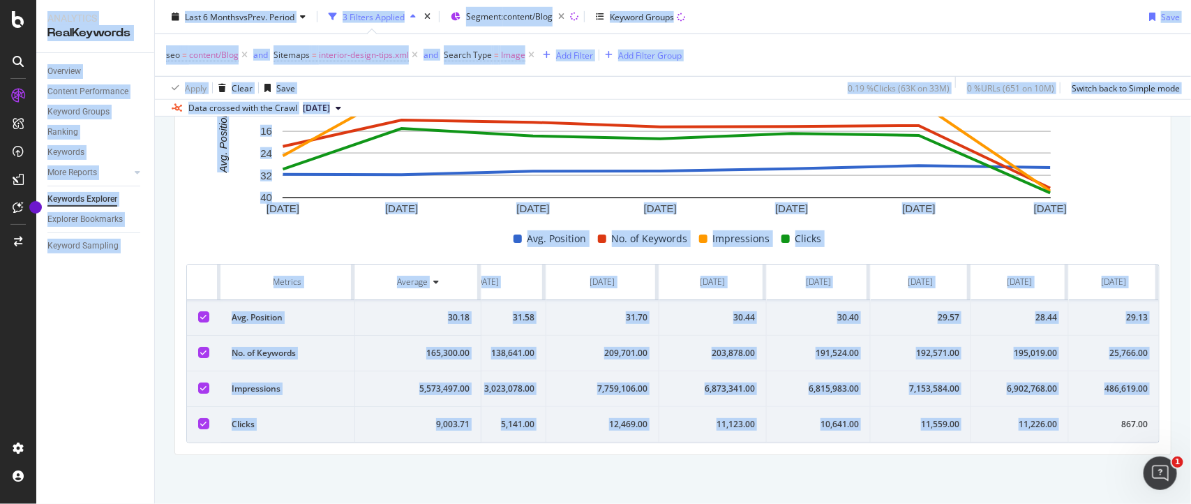
click at [1098, 418] on div "867.00" at bounding box center [1114, 424] width 68 height 13
copy div "867.00"
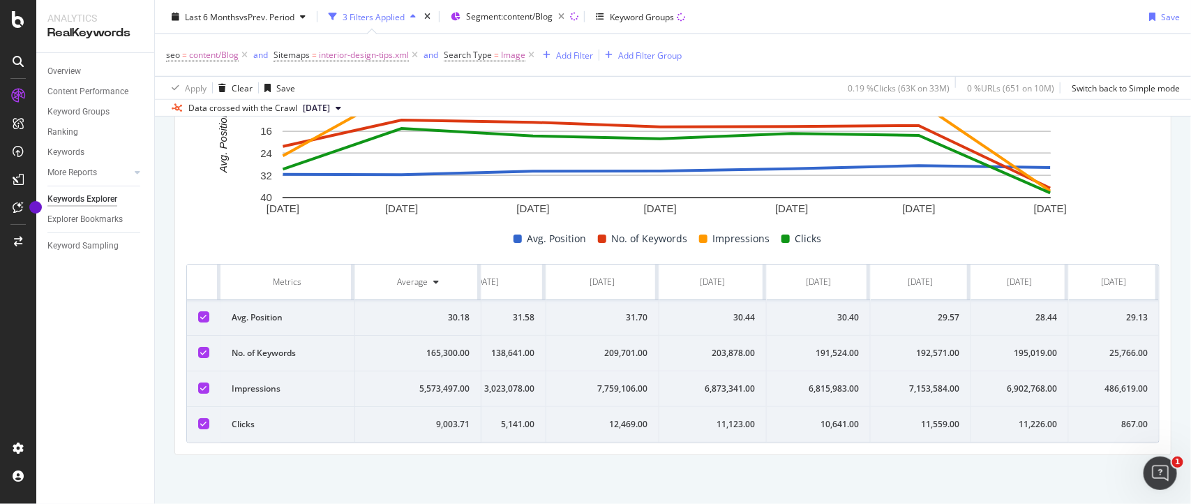
click at [1103, 391] on td "486,619.00" at bounding box center [1114, 389] width 90 height 36
copy div "486,619.00"
click at [940, 419] on div "11,559.00" at bounding box center [920, 424] width 77 height 13
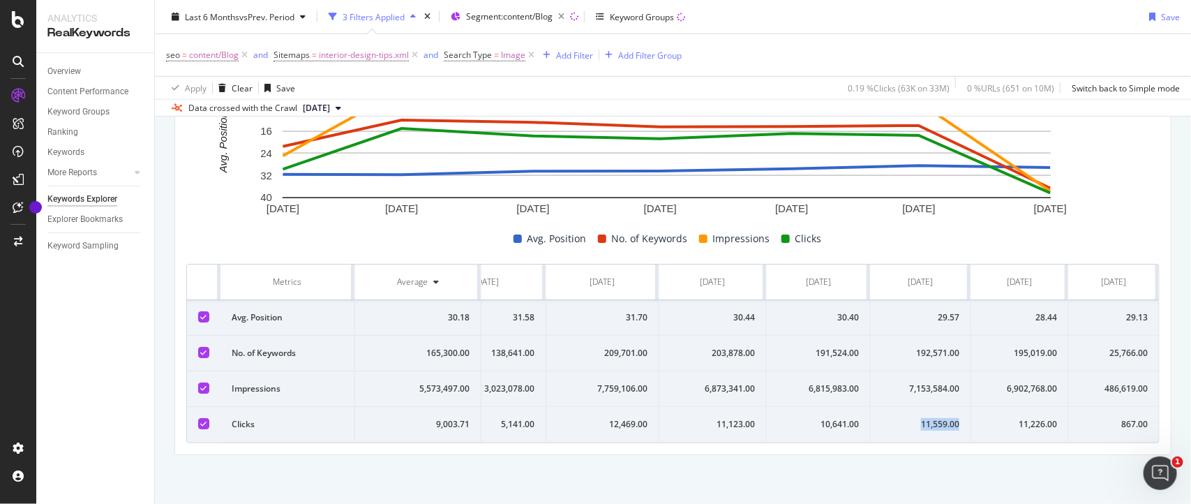
click at [940, 419] on div "11,559.00" at bounding box center [920, 424] width 77 height 13
copy div "11,559.00"
click at [897, 398] on td "7,153,584.00" at bounding box center [921, 389] width 100 height 36
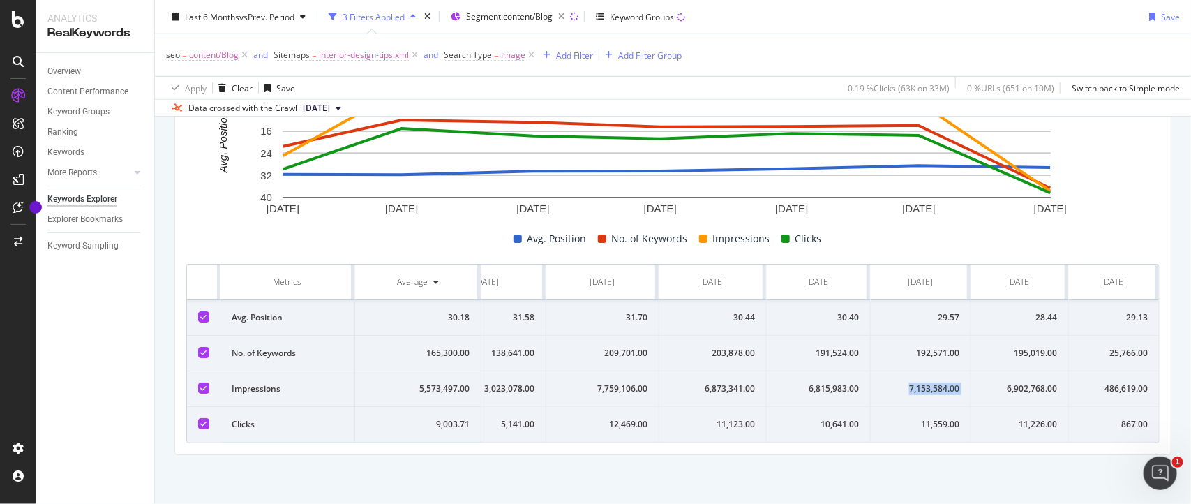
click at [897, 398] on td "7,153,584.00" at bounding box center [921, 389] width 100 height 36
copy div "7,153,584.00"
click at [839, 421] on div "10,641.00" at bounding box center [818, 424] width 81 height 13
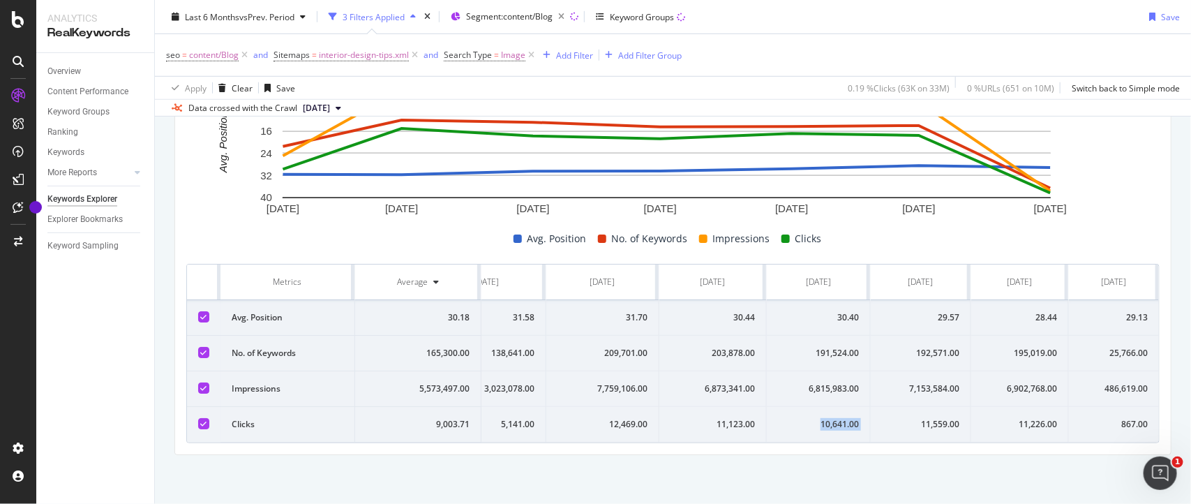
copy div "10,641.00"
click at [839, 391] on td "6,815,983.00" at bounding box center [819, 389] width 104 height 36
copy div "6,815,983.00"
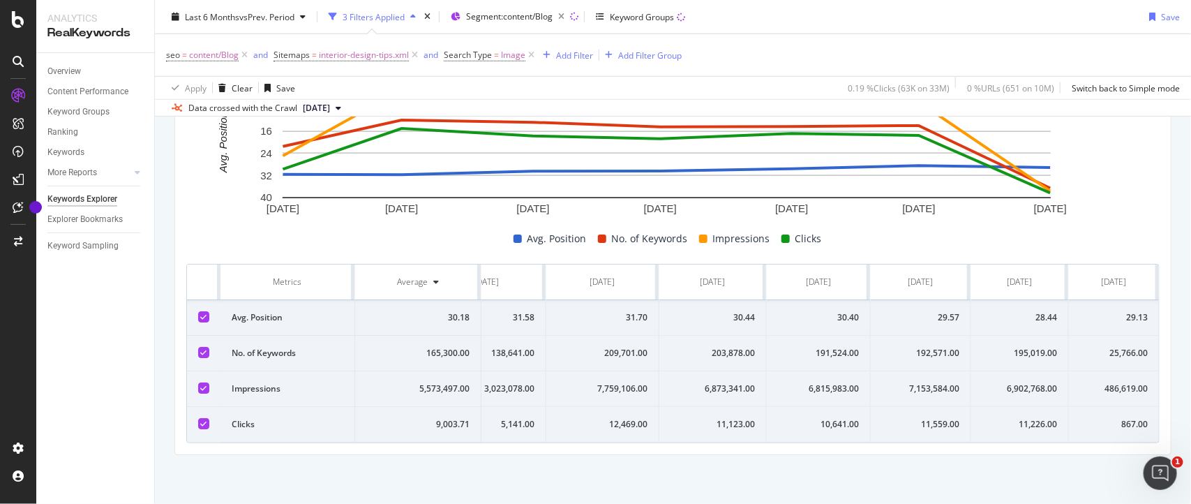
click at [716, 424] on div "11,123.00" at bounding box center [713, 424] width 84 height 13
copy div "11,123.00"
click at [707, 382] on div "6,873,341.00" at bounding box center [713, 388] width 84 height 13
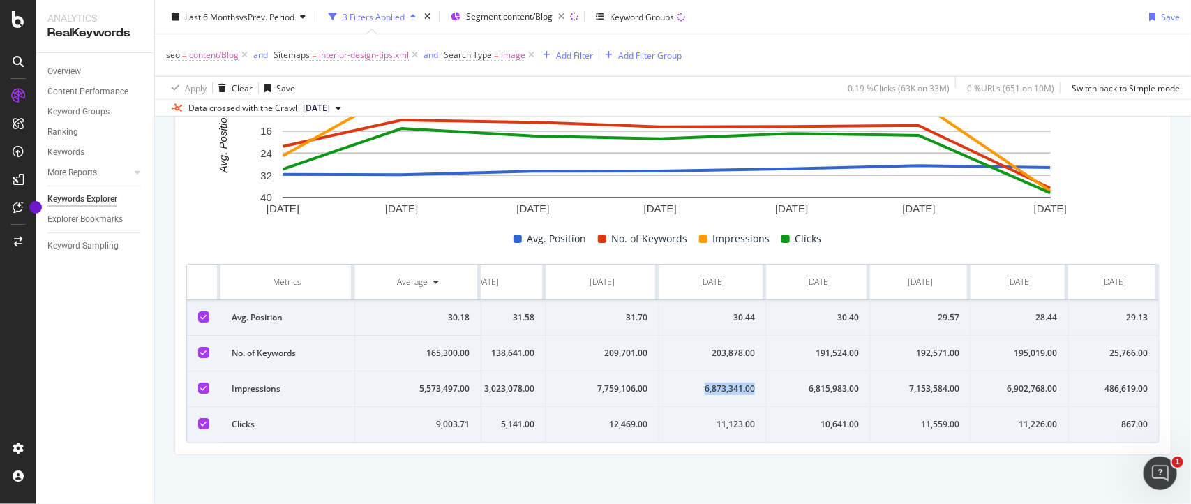
click at [707, 382] on div "6,873,341.00" at bounding box center [713, 388] width 84 height 13
copy div "6,873,341.00"
click at [609, 423] on div "12,469.00" at bounding box center [603, 424] width 90 height 13
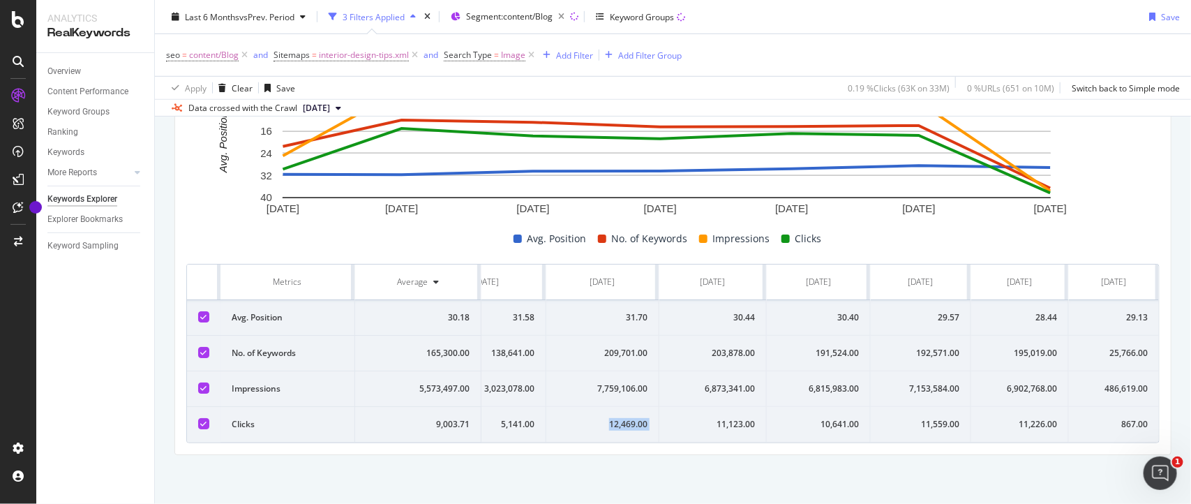
click at [609, 423] on div "12,469.00" at bounding box center [603, 424] width 90 height 13
copy div "12,469.00"
click at [590, 371] on td "7,759,106.00" at bounding box center [602, 389] width 113 height 36
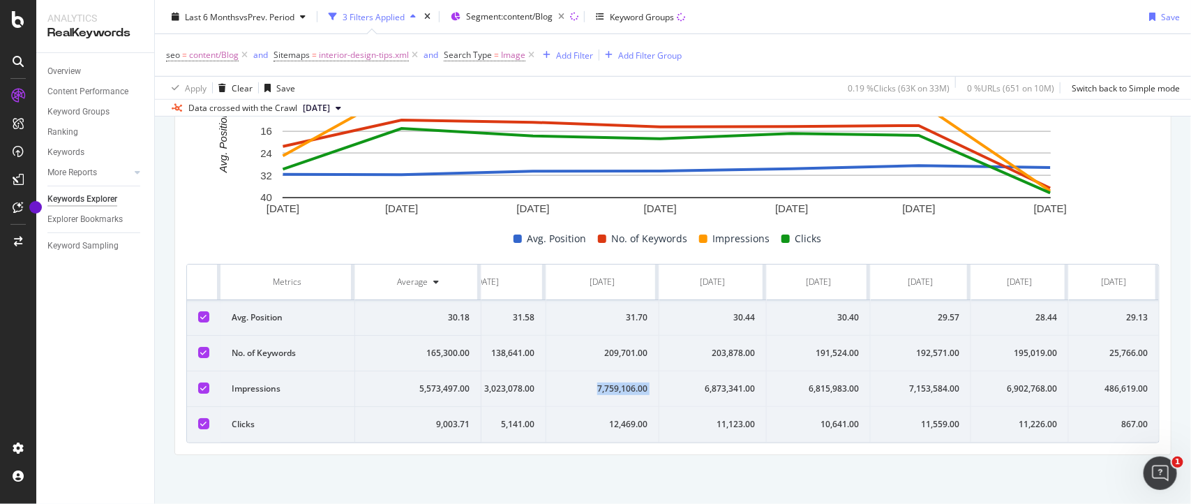
copy div "7,759,106.00"
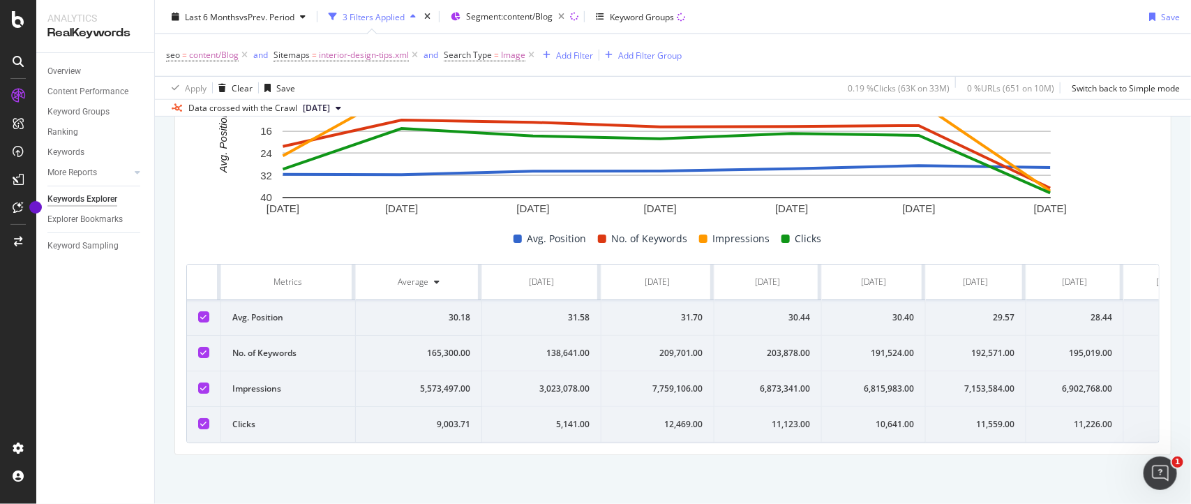
click at [580, 424] on div "5,141.00" at bounding box center [541, 424] width 96 height 13
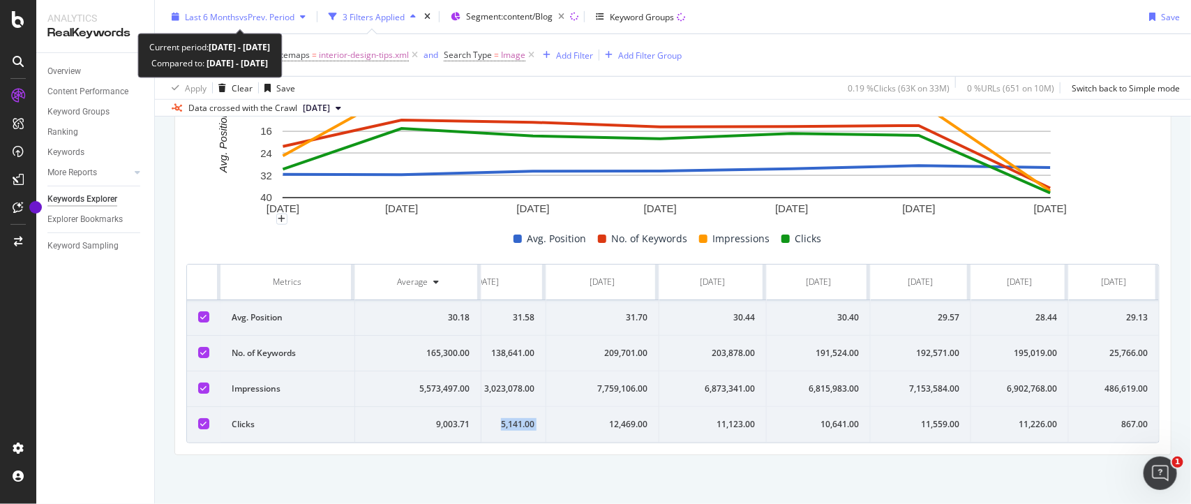
click at [248, 20] on span "vs Prev. Period" at bounding box center [266, 16] width 55 height 12
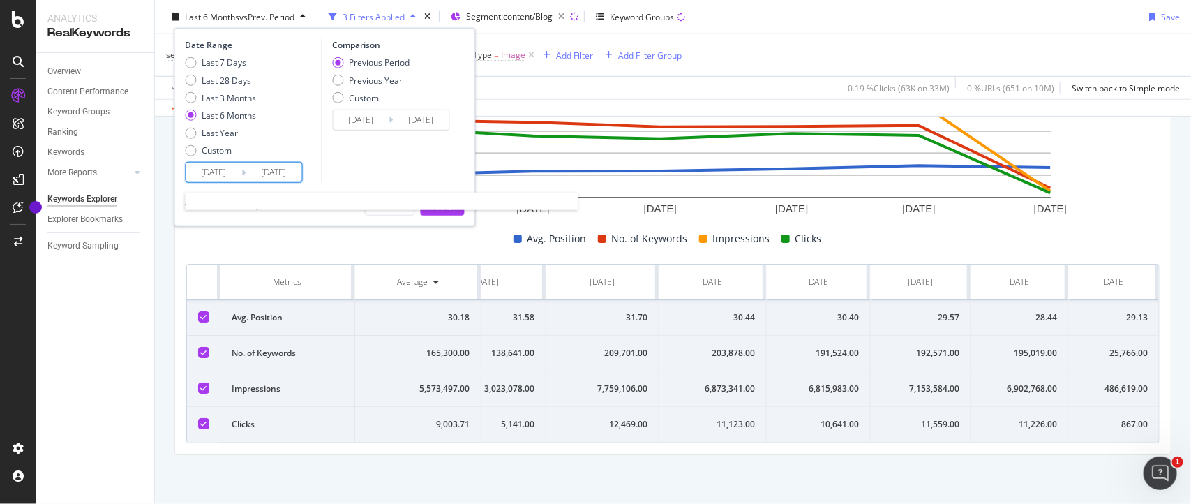
click at [298, 173] on input "[DATE]" at bounding box center [274, 173] width 56 height 20
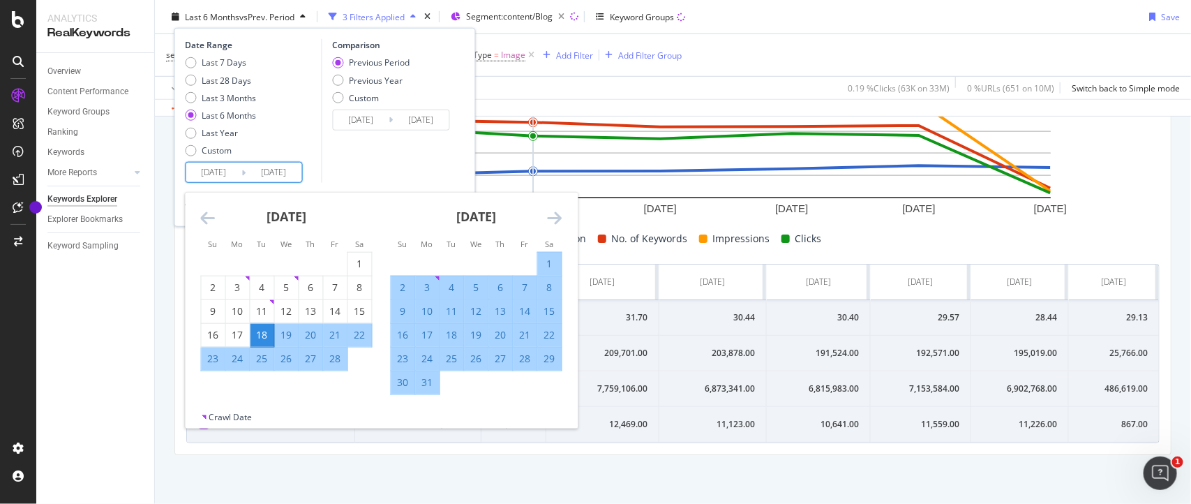
click at [553, 214] on icon "Move forward to switch to the next month." at bounding box center [555, 217] width 15 height 17
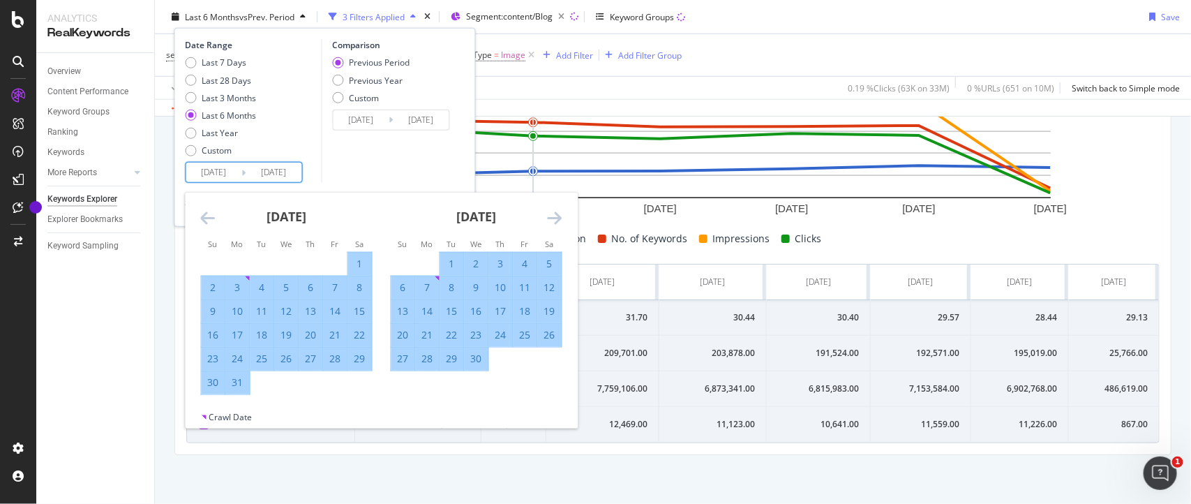
click at [553, 214] on icon "Move forward to switch to the next month." at bounding box center [555, 217] width 15 height 17
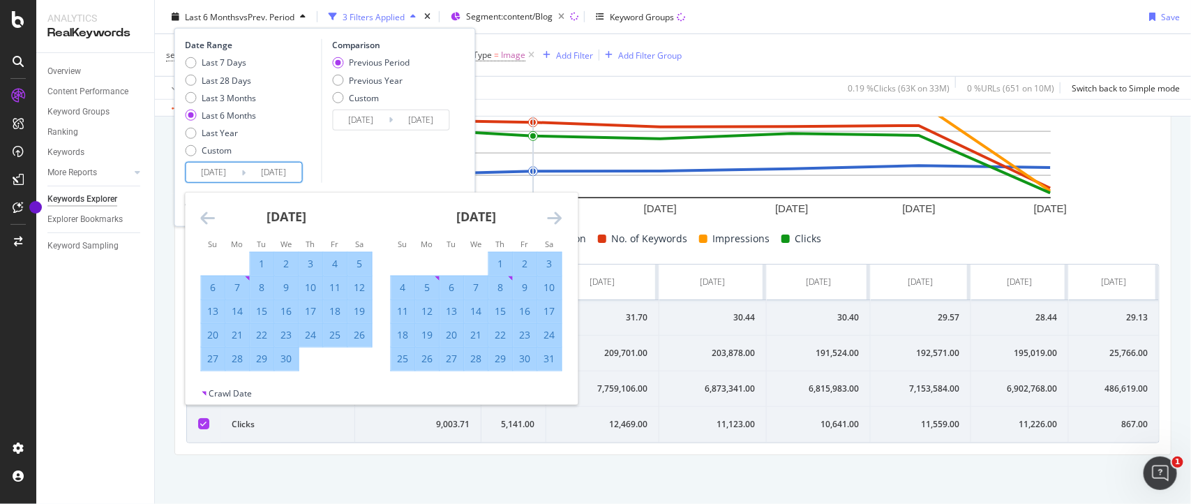
click at [553, 214] on icon "Move forward to switch to the next month." at bounding box center [555, 217] width 15 height 17
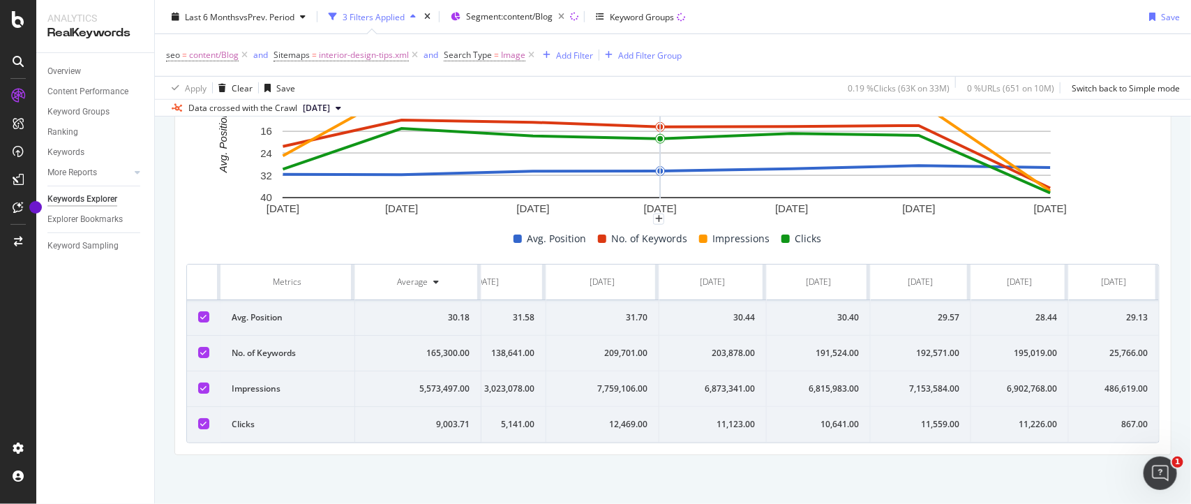
click at [721, 64] on div "seo = content/Blog and Sitemaps = interior-design-tips.xml and Search Type = Im…" at bounding box center [673, 55] width 1014 height 42
